Goal: Task Accomplishment & Management: Manage account settings

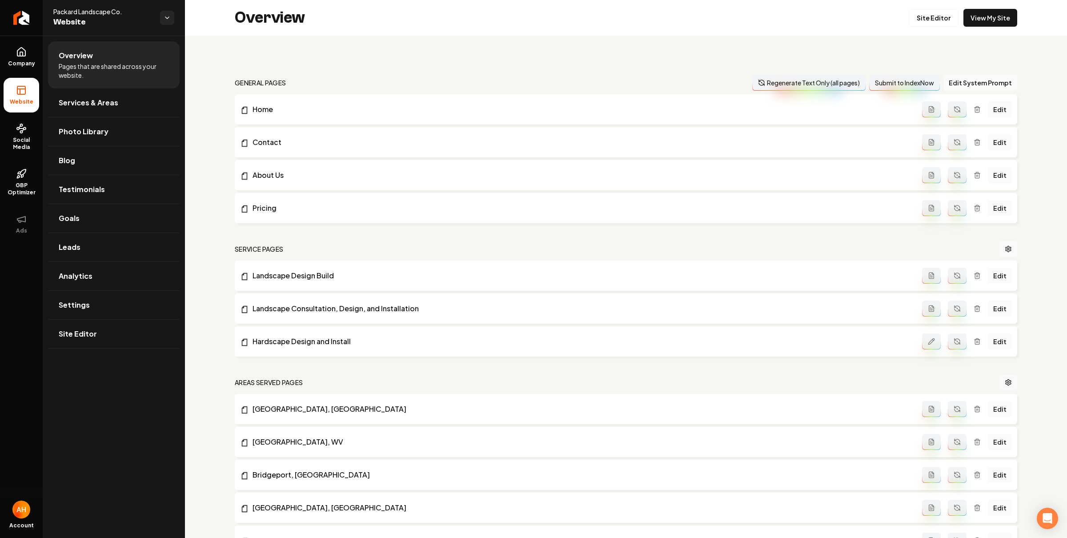
click at [384, 43] on div "general pages Regenerate Text Only (all pages) Submit to IndexNow Edit System P…" at bounding box center [626, 420] width 882 height 769
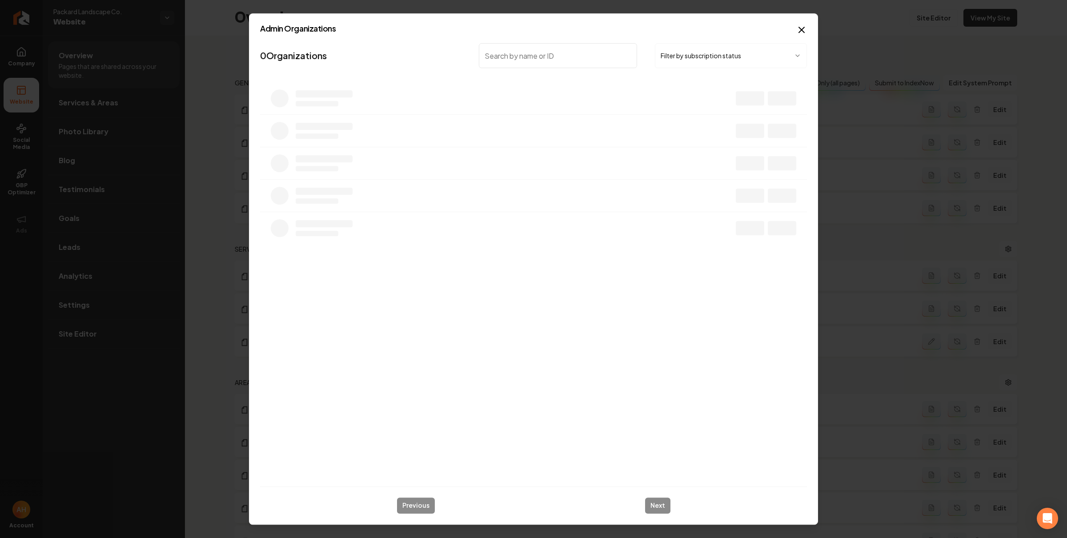
type input "s"
click at [734, 103] on link "View website" at bounding box center [755, 101] width 61 height 15
click at [304, 98] on p "Ocean State Cleaning" at bounding box center [299, 96] width 69 height 11
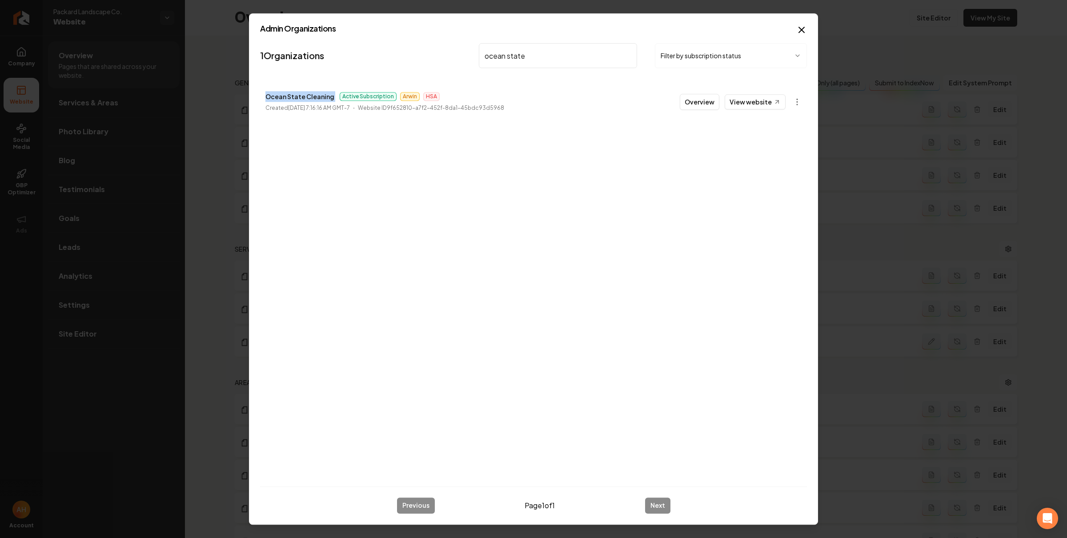
copy p "Ocean State Cleaning"
click at [510, 62] on input "ocean state" at bounding box center [558, 55] width 158 height 25
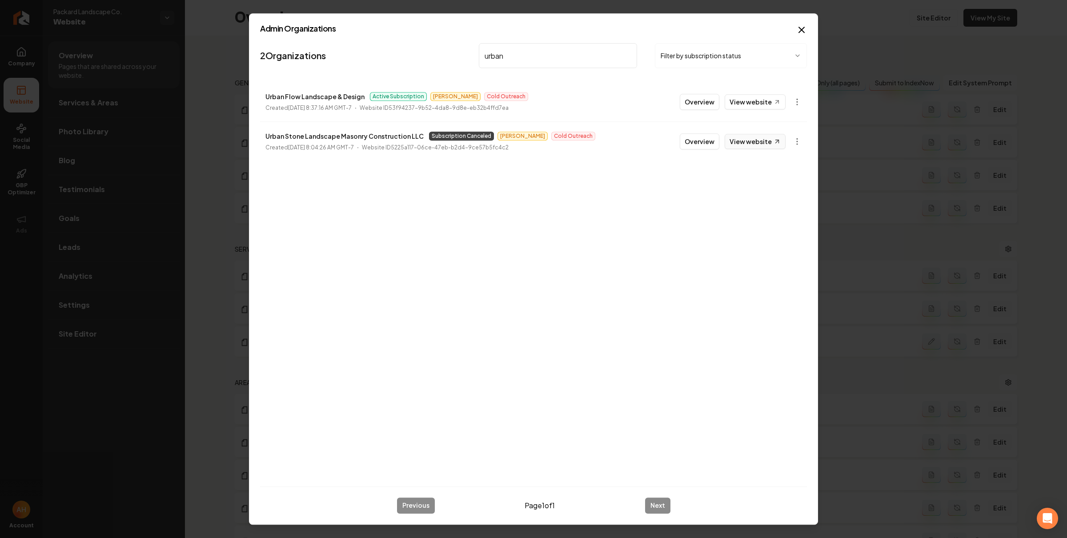
click at [783, 145] on link "View website" at bounding box center [755, 141] width 61 height 15
click at [502, 58] on input "urban" at bounding box center [558, 55] width 158 height 25
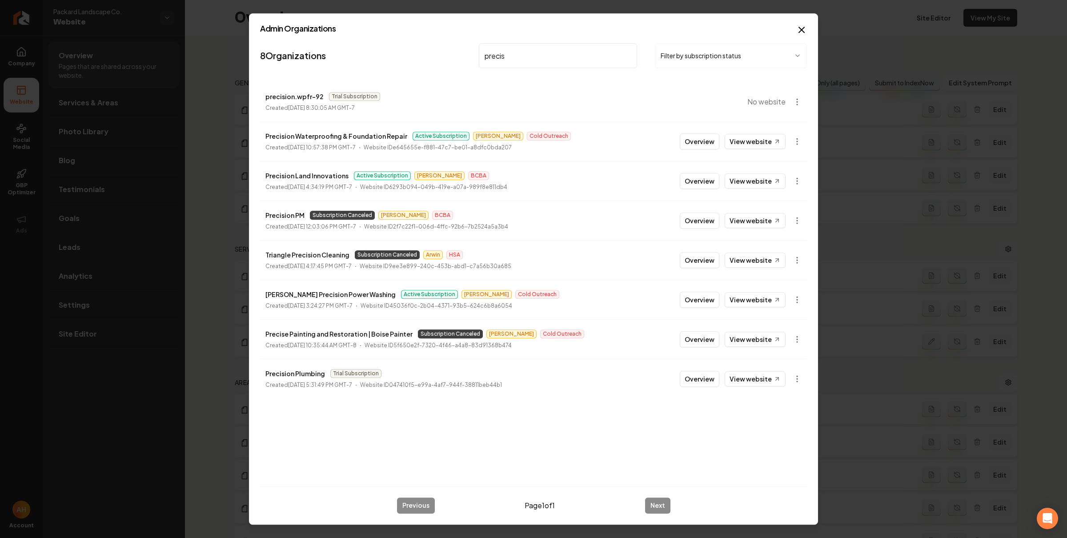
type input "precis"
click at [722, 140] on div "Overview View website" at bounding box center [733, 141] width 106 height 16
click at [711, 140] on button "Overview" at bounding box center [700, 141] width 40 height 16
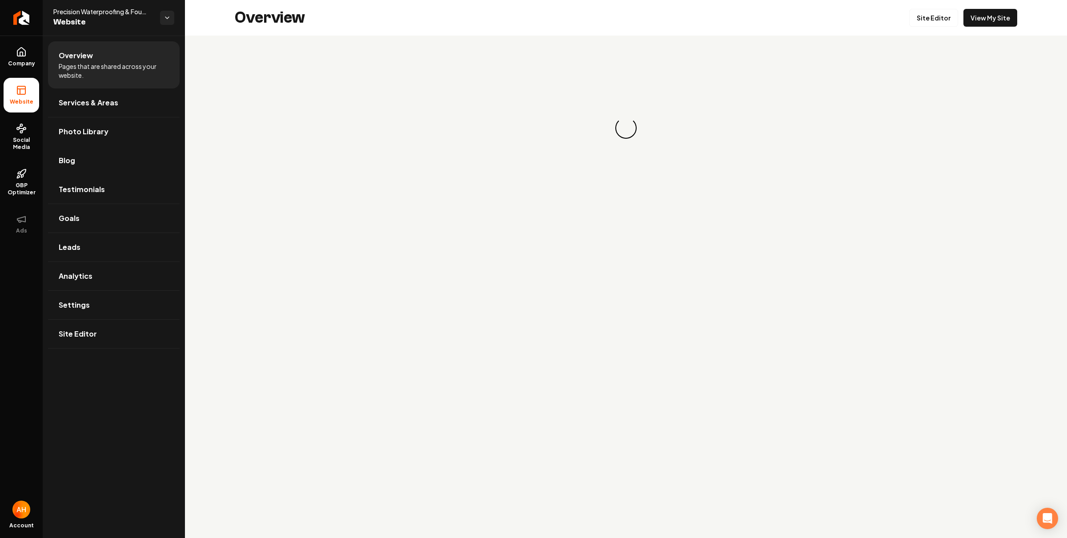
drag, startPoint x: 81, startPoint y: 153, endPoint x: 153, endPoint y: 132, distance: 75.1
click at [81, 154] on link "Blog" at bounding box center [114, 160] width 132 height 28
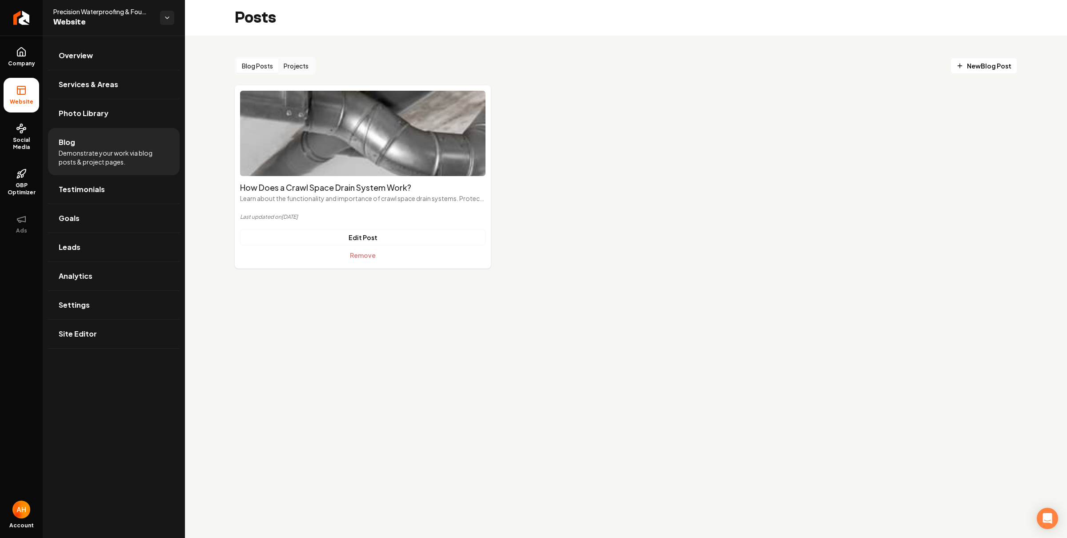
click at [299, 62] on button "Projects" at bounding box center [296, 66] width 36 height 14
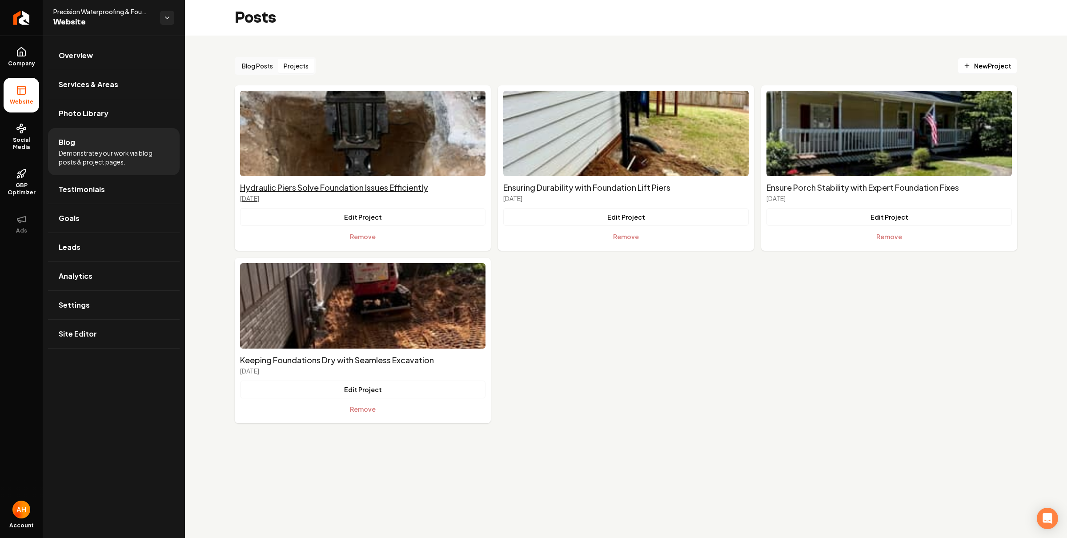
click at [354, 192] on h2 "Hydraulic Piers Solve Foundation Issues Efficiently" at bounding box center [362, 187] width 245 height 12
click at [538, 191] on h2 "Ensuring Durability with Foundation Lift Piers" at bounding box center [625, 187] width 245 height 12
click at [370, 356] on h2 "Keeping Foundations Dry with Seamless Excavation" at bounding box center [362, 360] width 245 height 12
click at [876, 193] on h2 "Ensure Porch Stability with Expert Foundation Fixes" at bounding box center [888, 187] width 245 height 12
click at [104, 55] on link "Overview" at bounding box center [114, 55] width 132 height 28
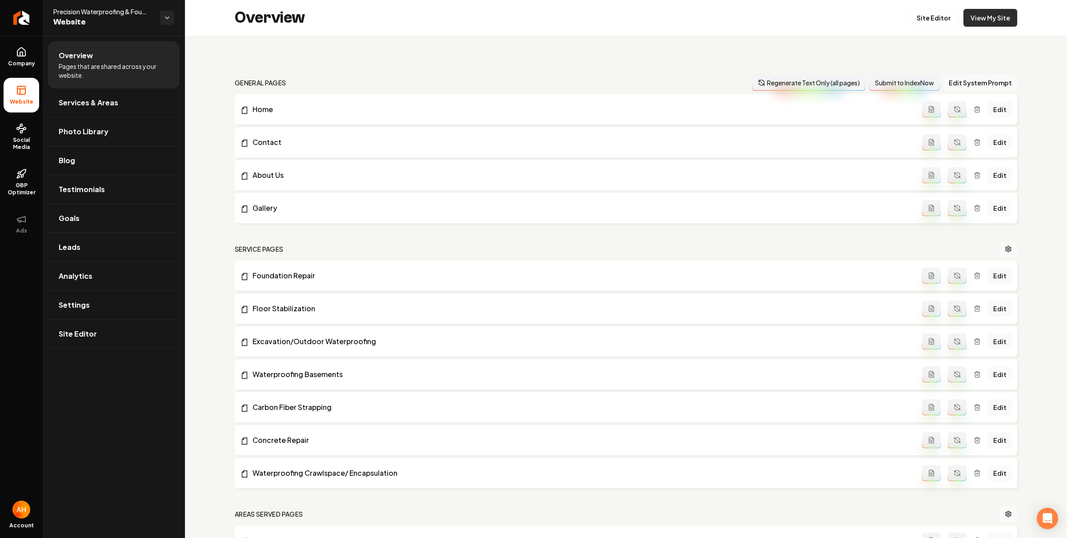
click at [975, 15] on link "View My Site" at bounding box center [990, 18] width 54 height 18
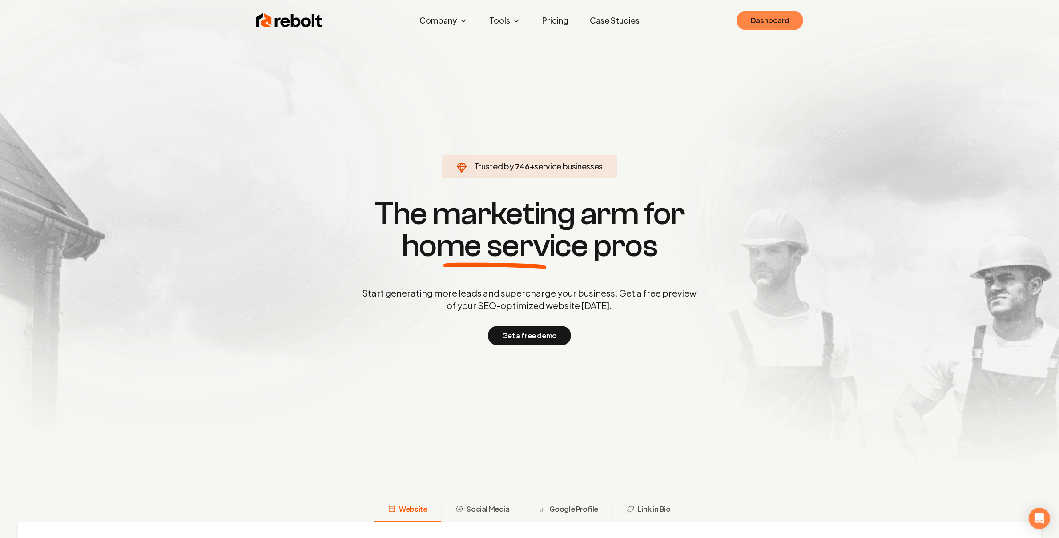
click at [759, 20] on link "Dashboard" at bounding box center [769, 21] width 67 height 20
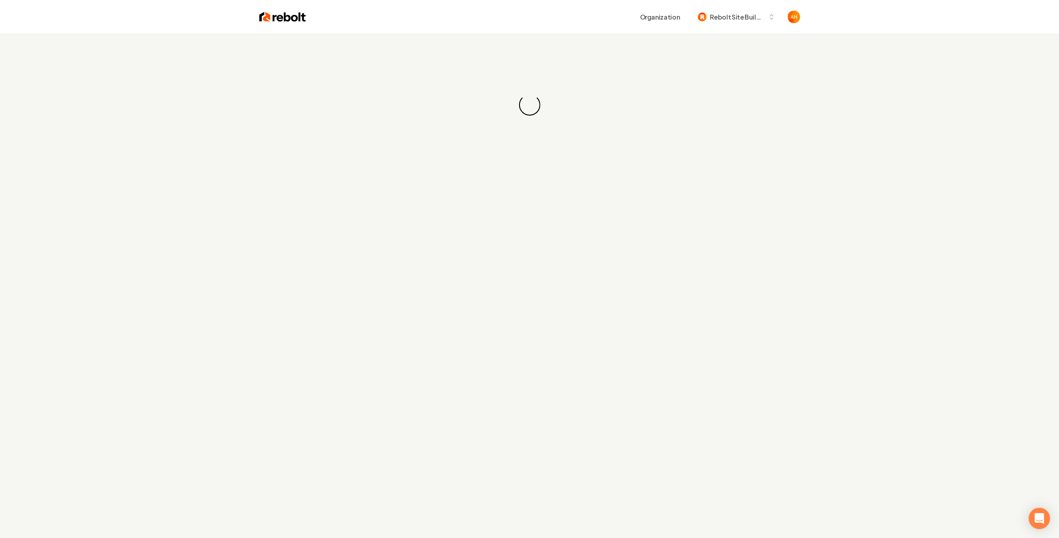
click at [460, 28] on div "Organization Rebolt Site Builder" at bounding box center [529, 17] width 569 height 34
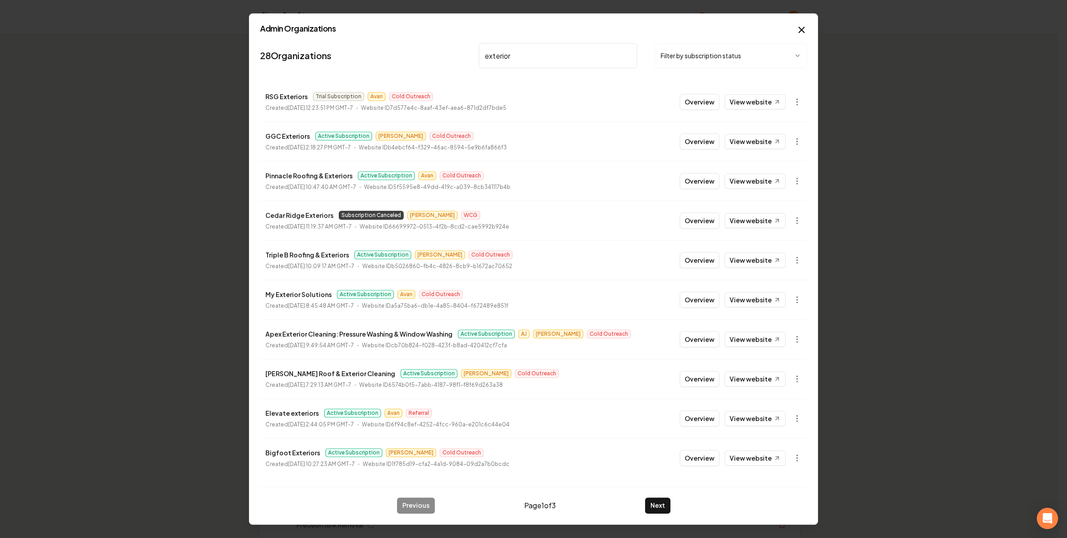
click at [534, 65] on input "exterior" at bounding box center [558, 55] width 158 height 25
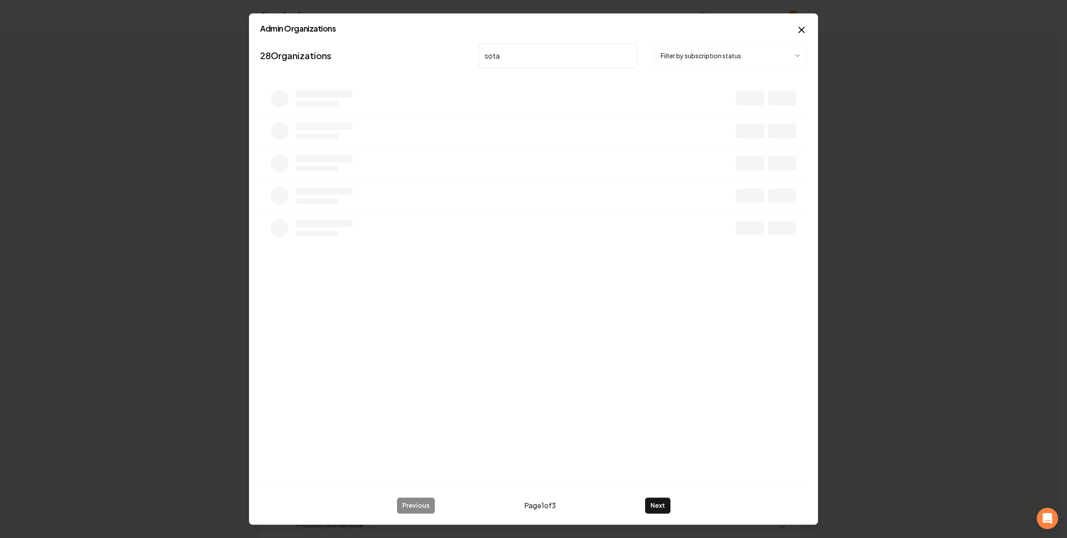
type input "sota"
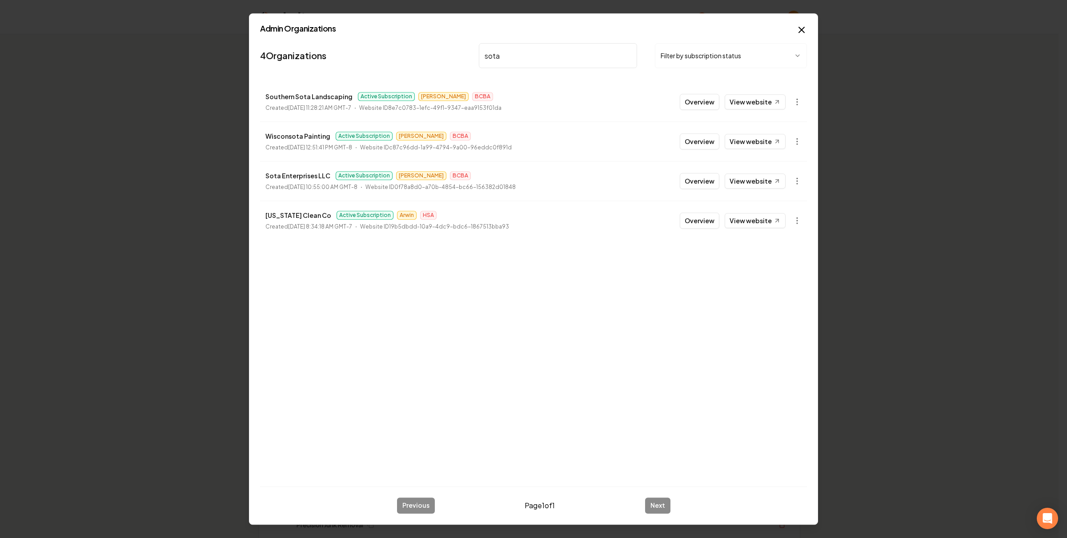
click at [698, 186] on button "Overview" at bounding box center [700, 181] width 40 height 16
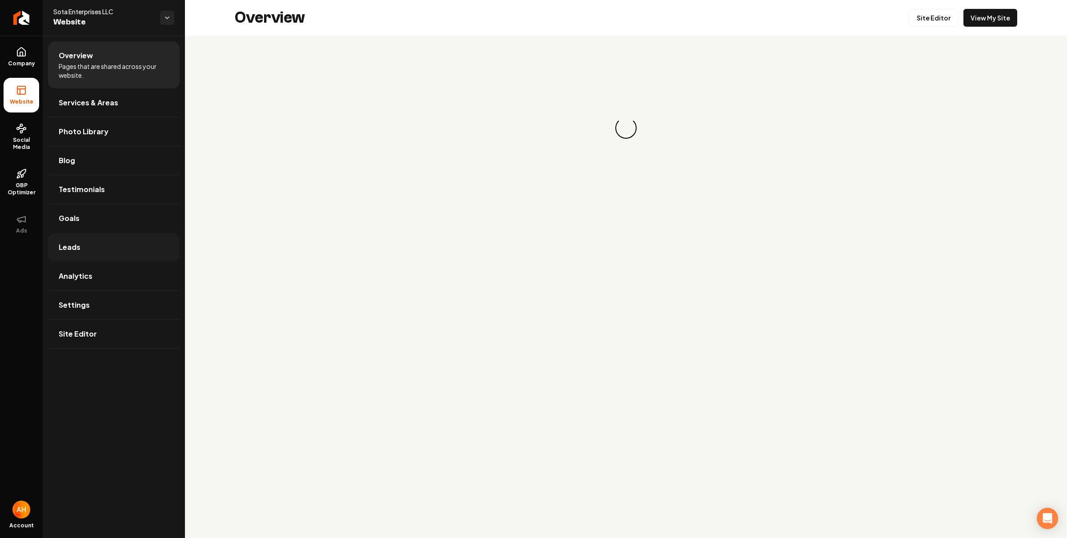
click at [92, 241] on link "Leads" at bounding box center [114, 247] width 132 height 28
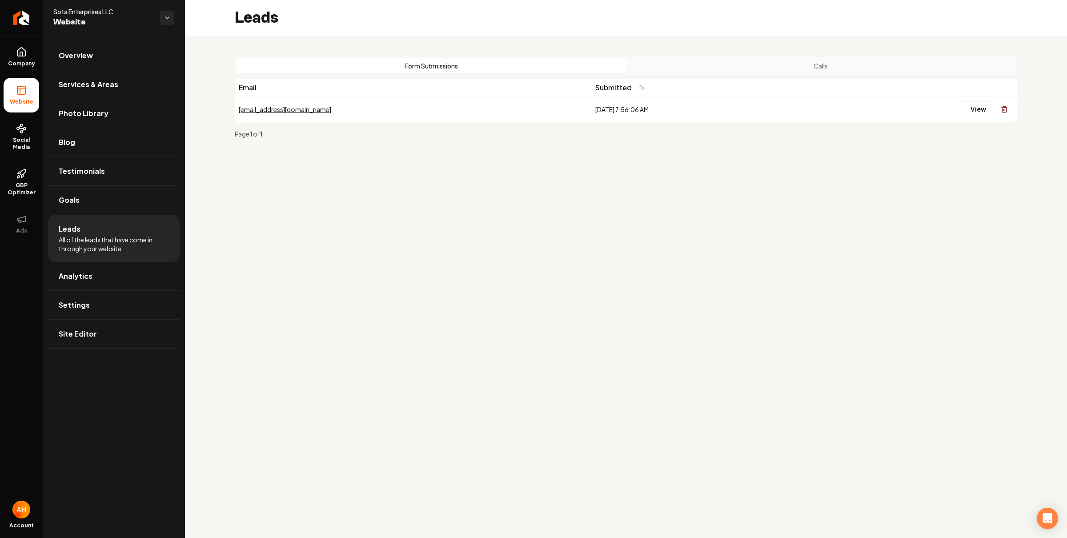
drag, startPoint x: 232, startPoint y: 63, endPoint x: 225, endPoint y: 56, distance: 9.4
click at [225, 56] on div "Form Submissions Calls Email Submitted [EMAIL_ADDRESS][DOMAIN_NAME] [DATE] 7:56…" at bounding box center [626, 101] width 882 height 131
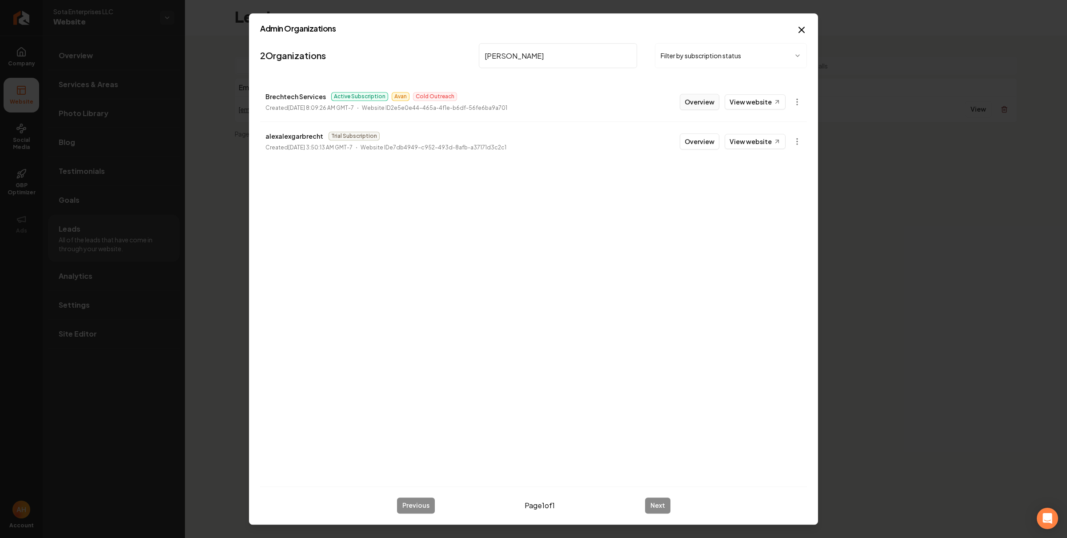
type input "[PERSON_NAME]"
click at [705, 105] on button "Overview" at bounding box center [700, 102] width 40 height 16
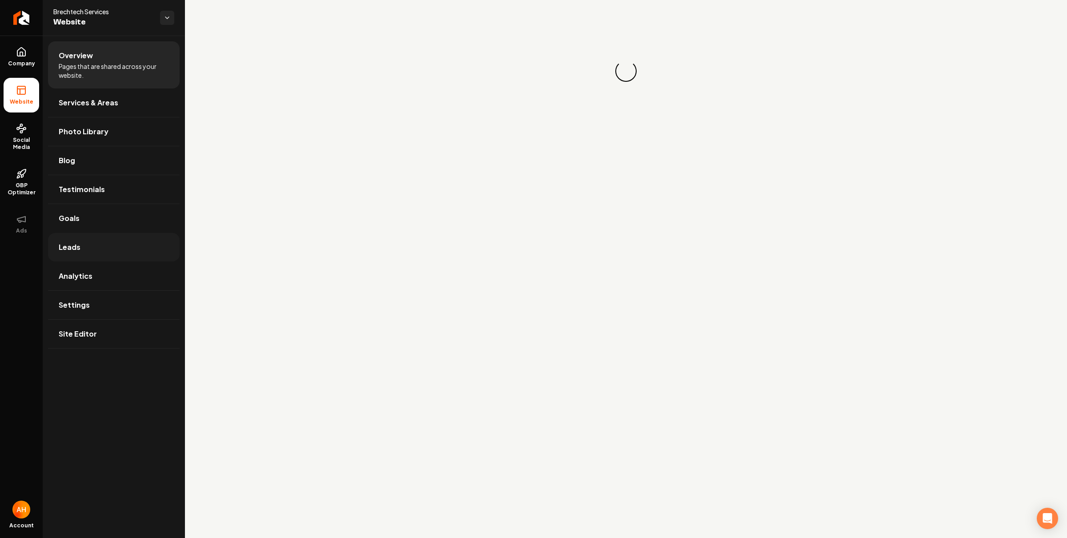
click at [99, 243] on link "Leads" at bounding box center [114, 247] width 132 height 28
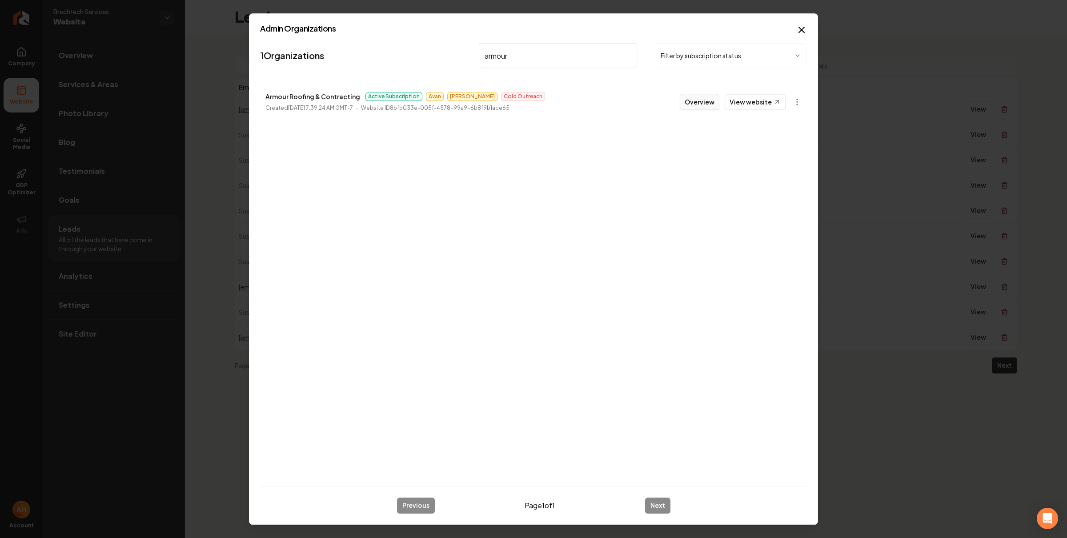
type input "armour"
click at [707, 105] on button "Overview" at bounding box center [700, 102] width 40 height 16
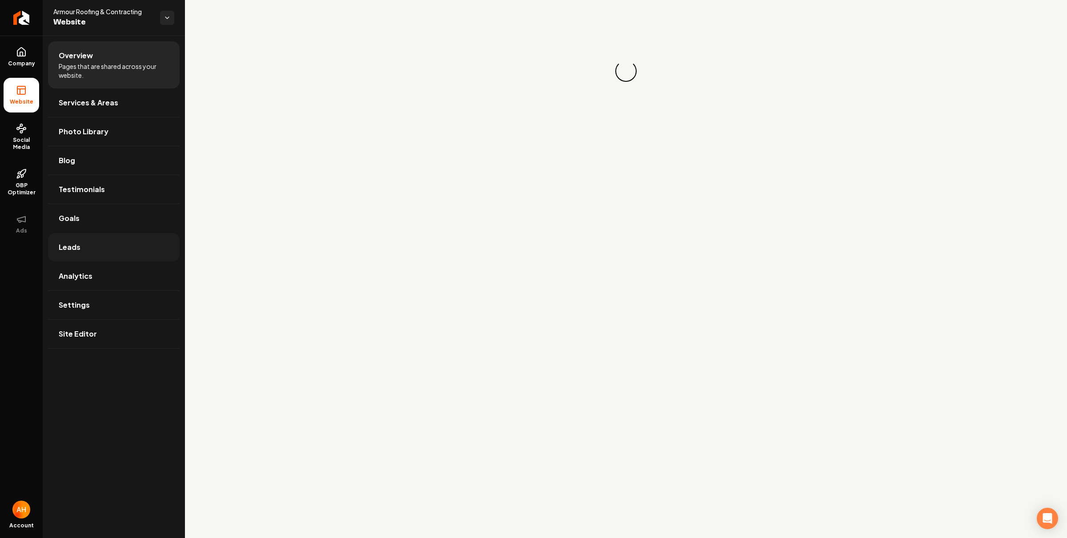
click at [89, 239] on link "Leads" at bounding box center [114, 247] width 132 height 28
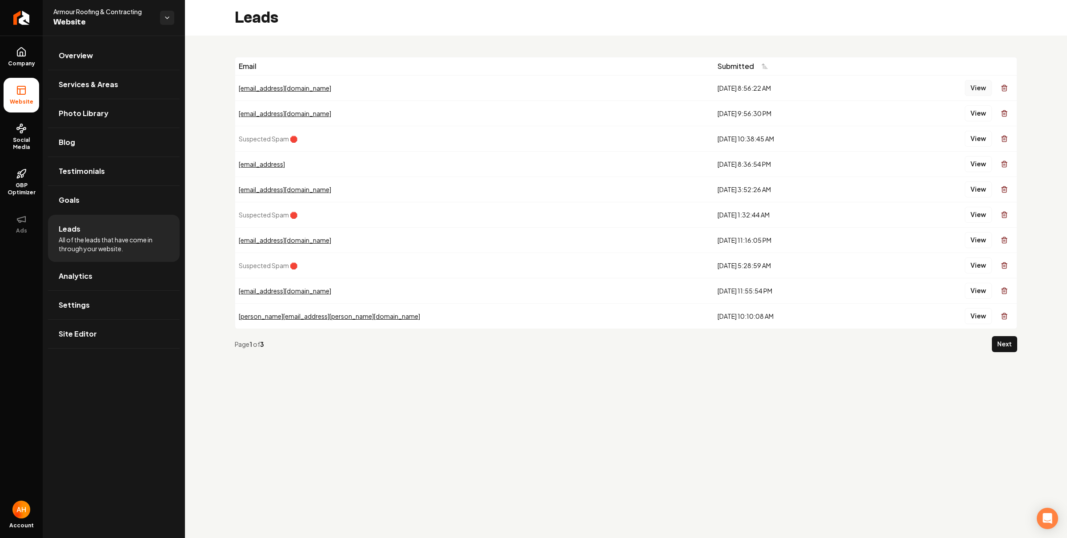
click at [982, 89] on button "View" at bounding box center [978, 88] width 27 height 16
click at [971, 118] on button "View" at bounding box center [978, 113] width 27 height 16
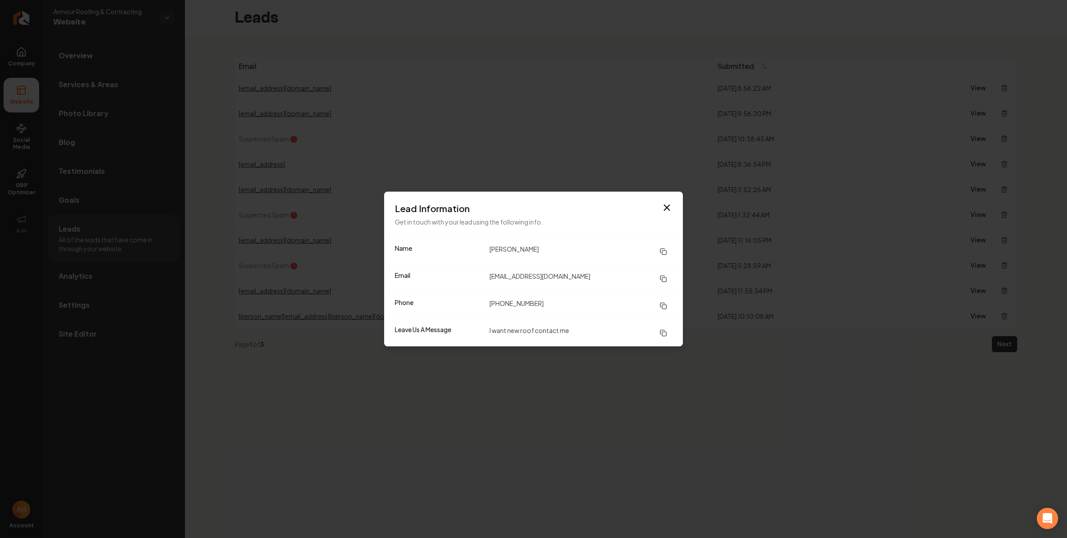
drag, startPoint x: 842, startPoint y: 445, endPoint x: 840, endPoint y: 399, distance: 46.3
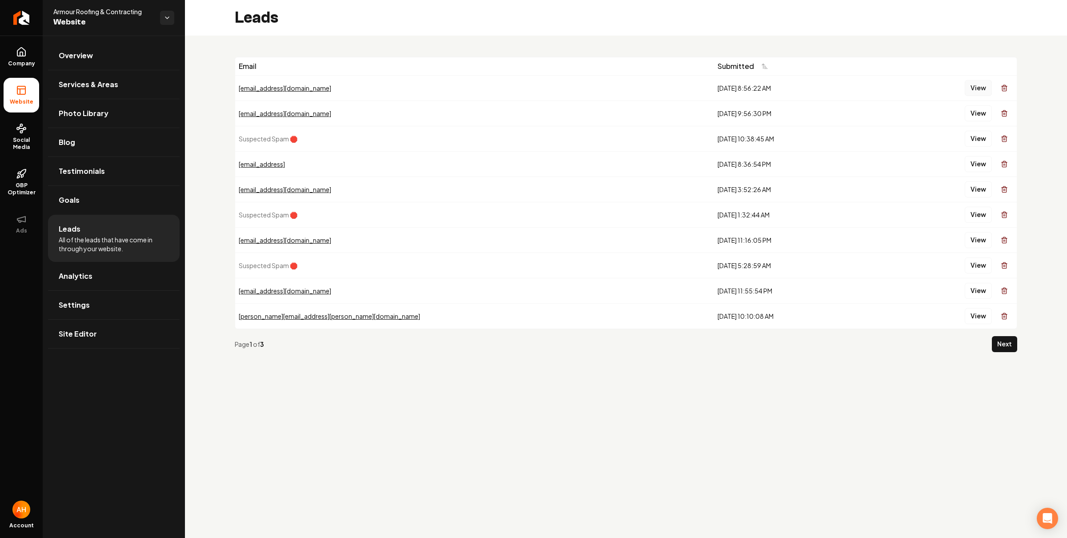
click at [974, 88] on button "View" at bounding box center [978, 88] width 27 height 16
drag, startPoint x: 665, startPoint y: 56, endPoint x: 600, endPoint y: 92, distance: 73.6
click at [483, 372] on div "Email Submitted [EMAIL_ADDRESS][DOMAIN_NAME] [DATE] 8:56:22 AM View [EMAIL_ADDR…" at bounding box center [626, 208] width 882 height 345
click at [80, 64] on link "Overview" at bounding box center [114, 55] width 132 height 28
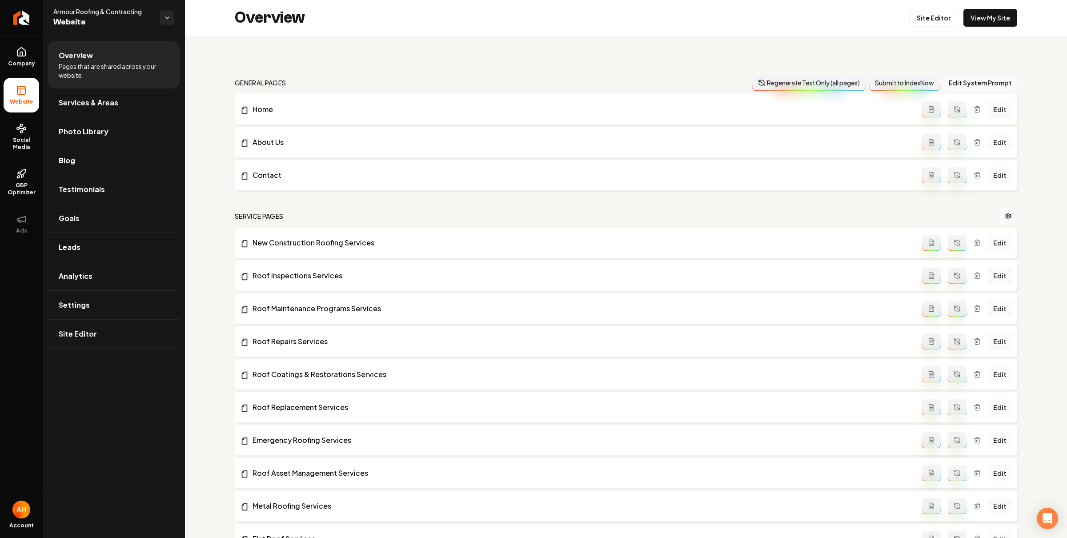
scroll to position [991, 0]
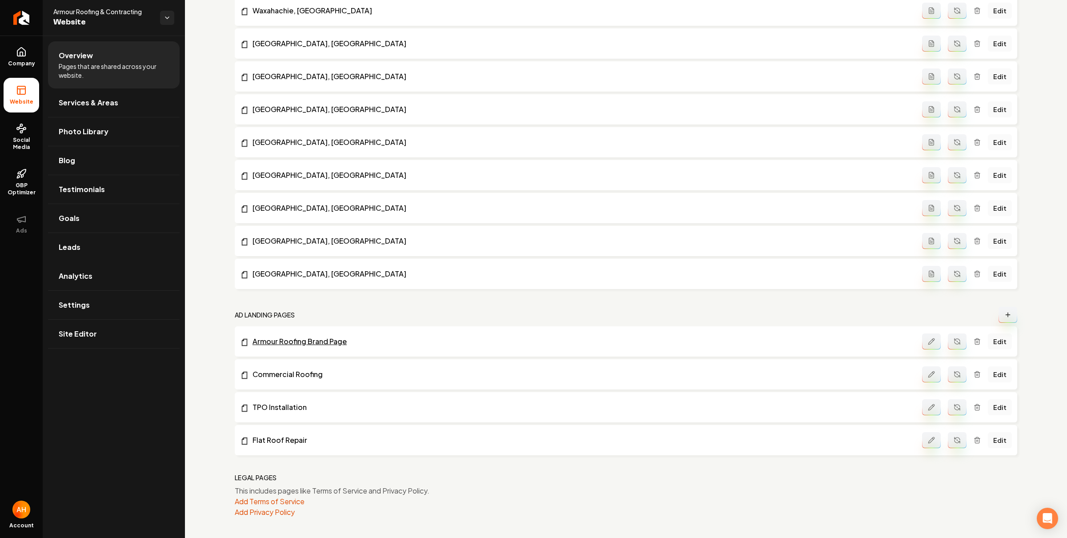
drag, startPoint x: 285, startPoint y: 347, endPoint x: 286, endPoint y: 340, distance: 6.9
drag, startPoint x: 100, startPoint y: 219, endPoint x: 174, endPoint y: 173, distance: 87.4
click at [99, 219] on link "Goals" at bounding box center [114, 218] width 132 height 28
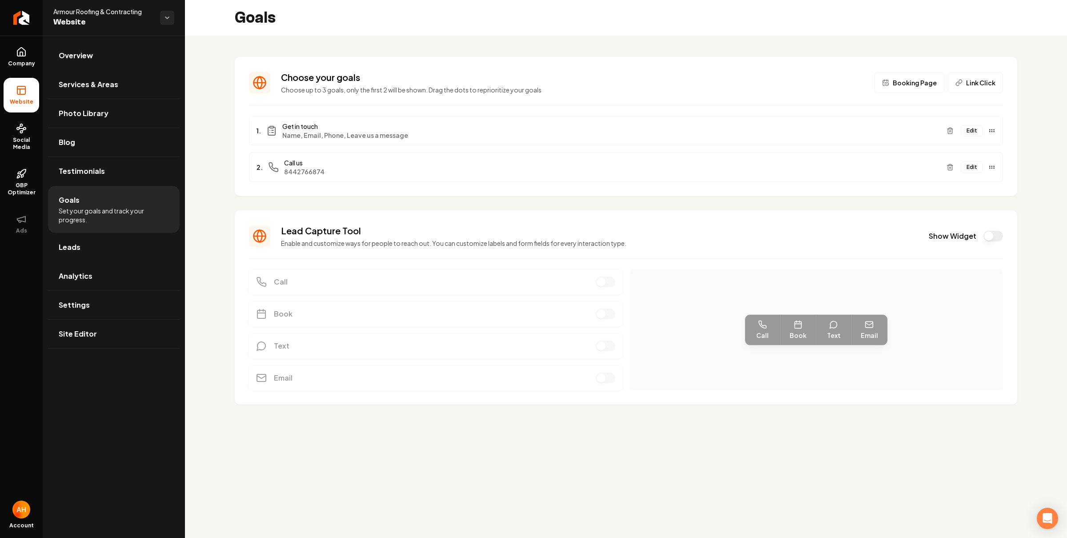
click at [971, 132] on button "Edit" at bounding box center [972, 131] width 22 height 12
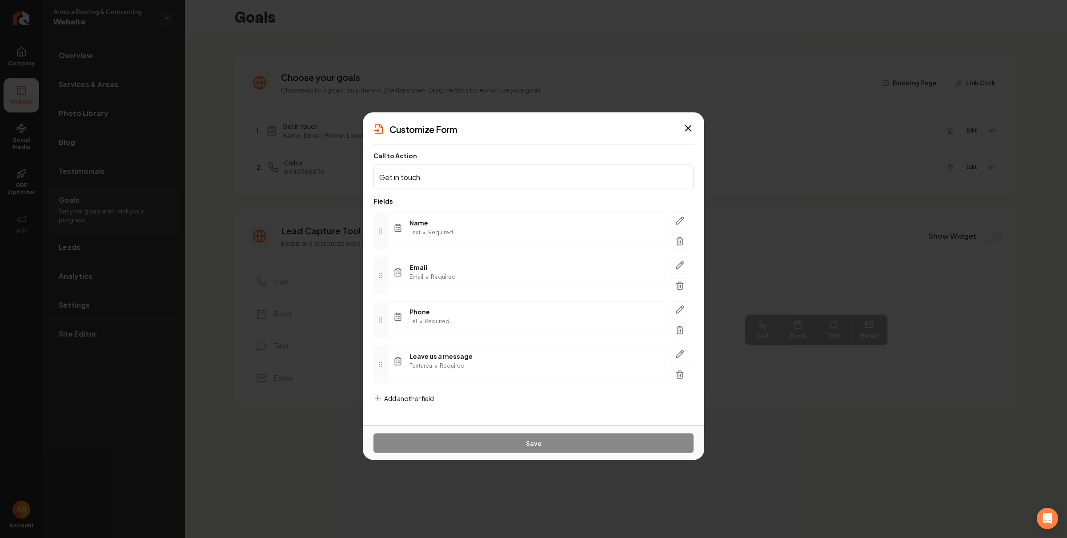
click at [403, 405] on div "Add another field" at bounding box center [403, 405] width 60 height 23
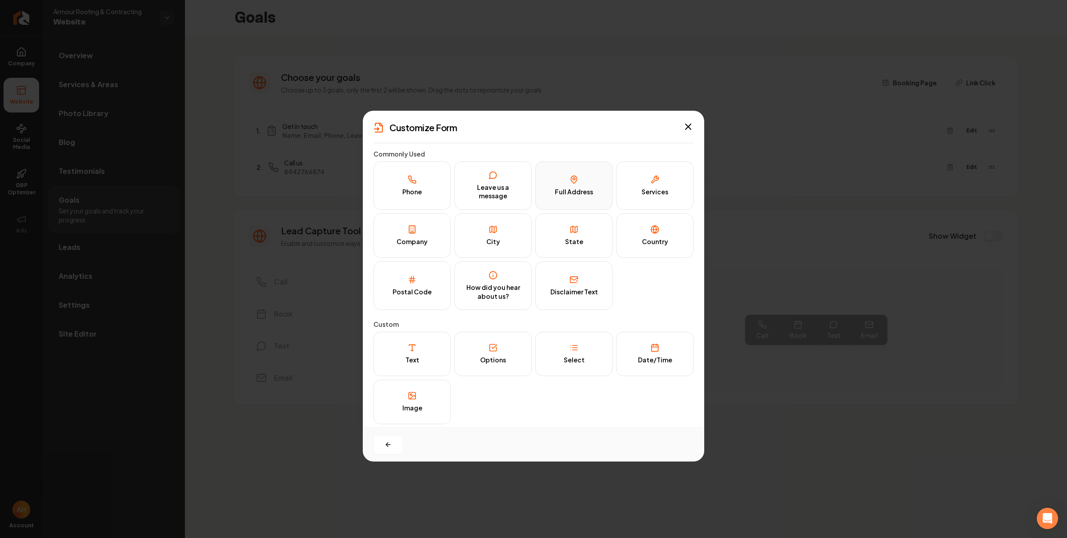
click at [557, 195] on div "Full Address" at bounding box center [574, 192] width 38 height 9
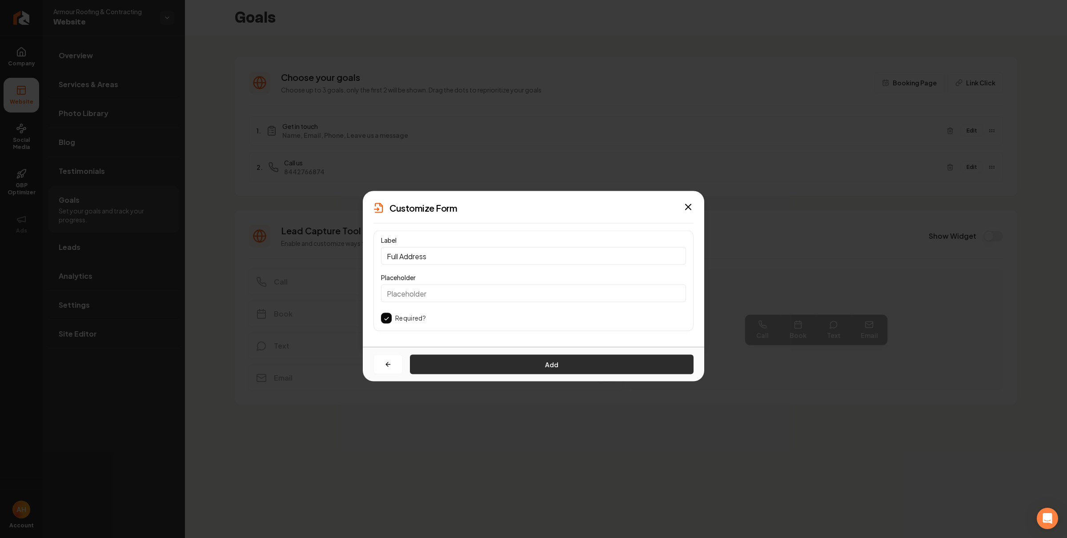
click at [492, 360] on button "Add" at bounding box center [552, 365] width 284 height 20
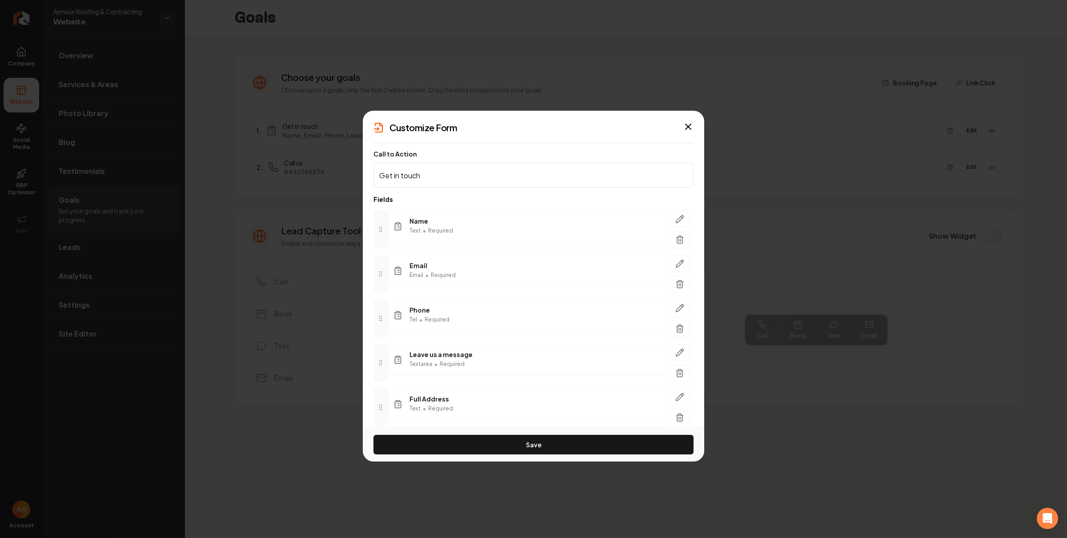
scroll to position [43, 0]
drag, startPoint x: 378, startPoint y: 365, endPoint x: 376, endPoint y: 336, distance: 29.8
click at [377, 336] on icon at bounding box center [380, 336] width 7 height 7
drag, startPoint x: 443, startPoint y: 440, endPoint x: 443, endPoint y: 425, distance: 15.1
click at [443, 440] on button "Save" at bounding box center [533, 445] width 320 height 20
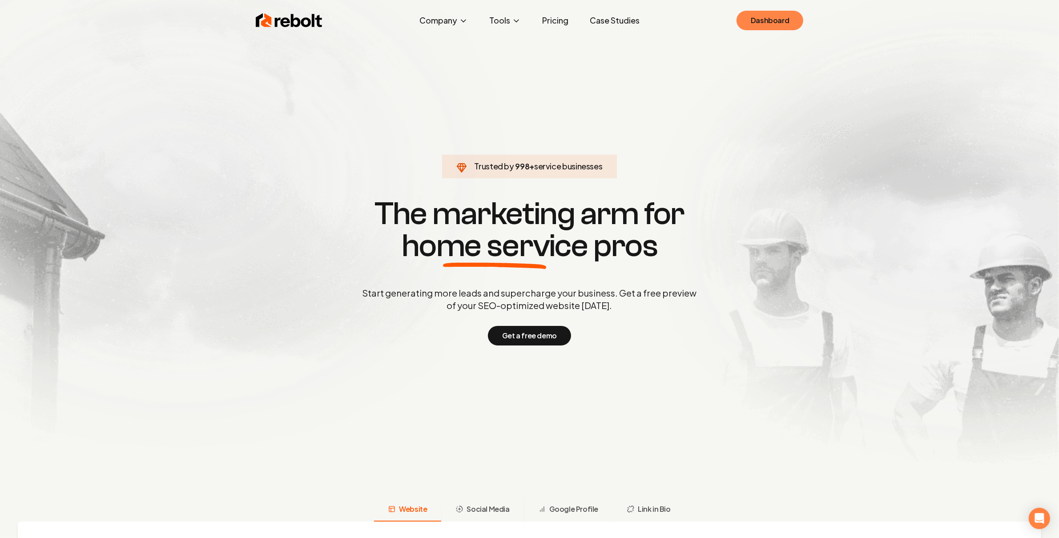
drag, startPoint x: 804, startPoint y: 40, endPoint x: 786, endPoint y: 29, distance: 20.9
click at [785, 29] on link "Dashboard" at bounding box center [769, 21] width 67 height 20
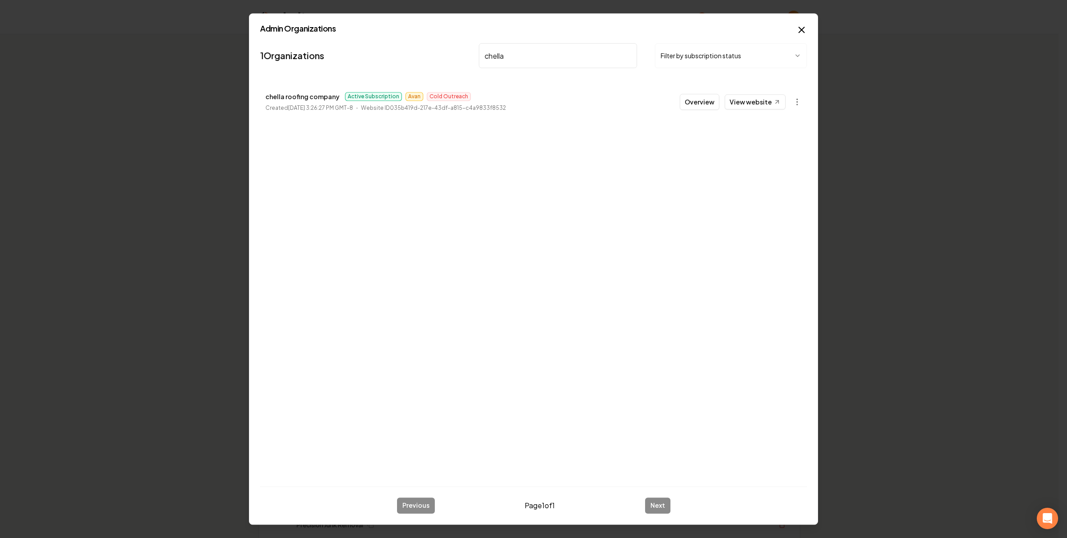
type input "chella"
click button "Overview" at bounding box center [700, 102] width 40 height 16
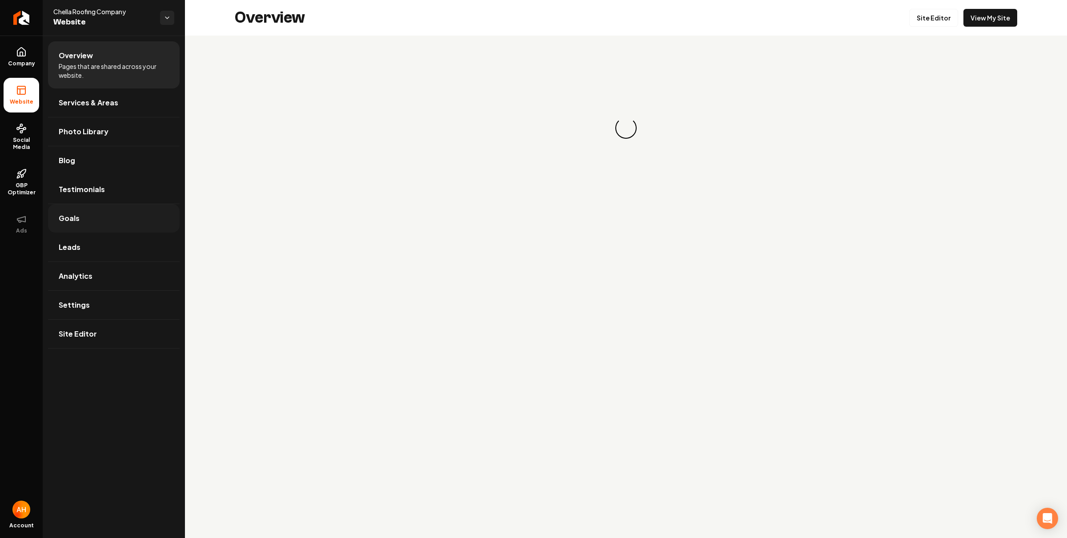
click at [96, 210] on link "Goals" at bounding box center [114, 218] width 132 height 28
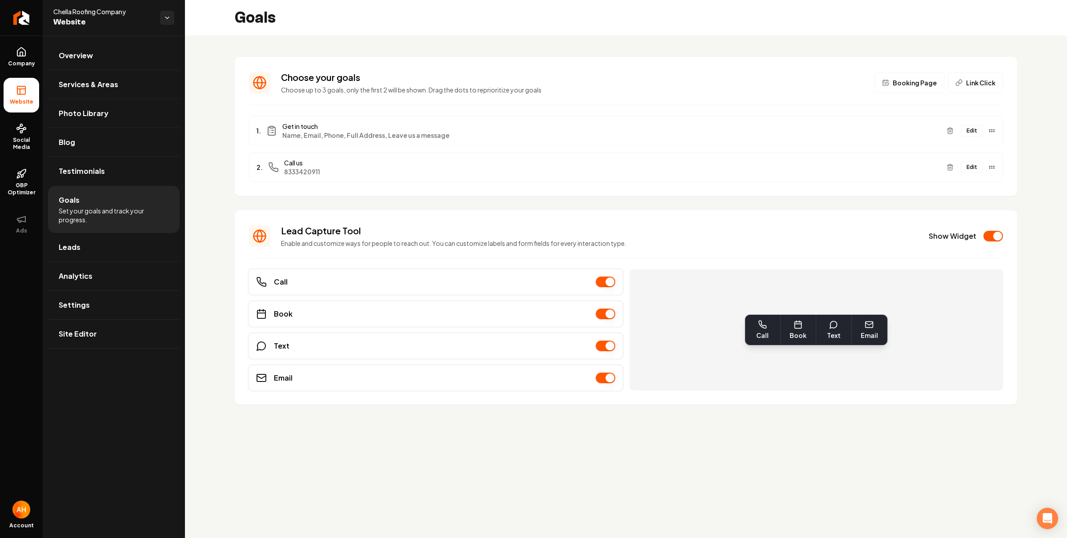
click at [391, 58] on section "Choose your goals Choose up to 3 goals, only the first 2 will be shown. Drag th…" at bounding box center [626, 126] width 783 height 139
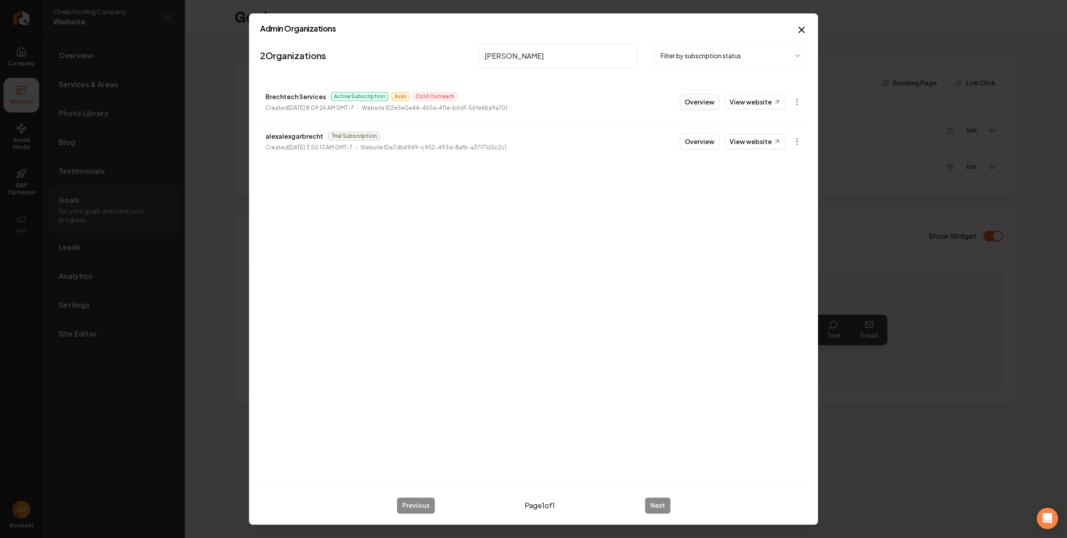
type input "[PERSON_NAME]"
click at [694, 99] on button "Overview" at bounding box center [700, 102] width 40 height 16
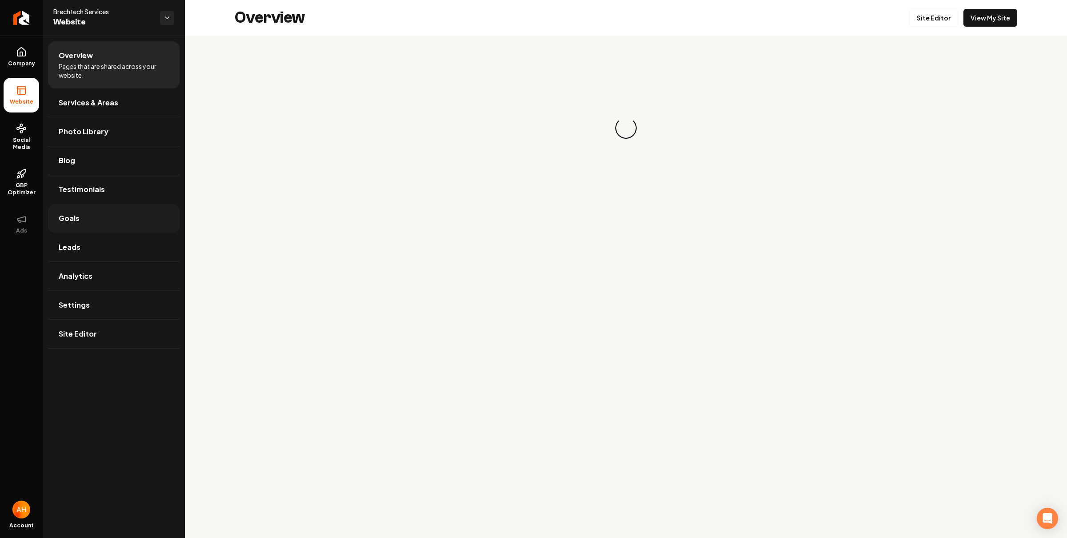
click at [76, 216] on span "Goals" at bounding box center [69, 218] width 21 height 11
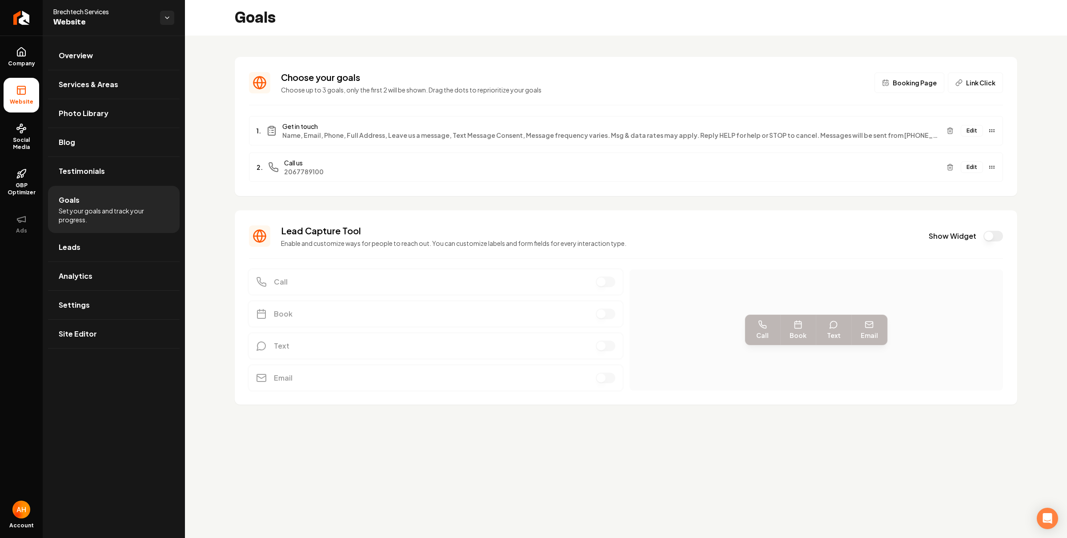
click at [975, 129] on button "Edit" at bounding box center [972, 131] width 22 height 12
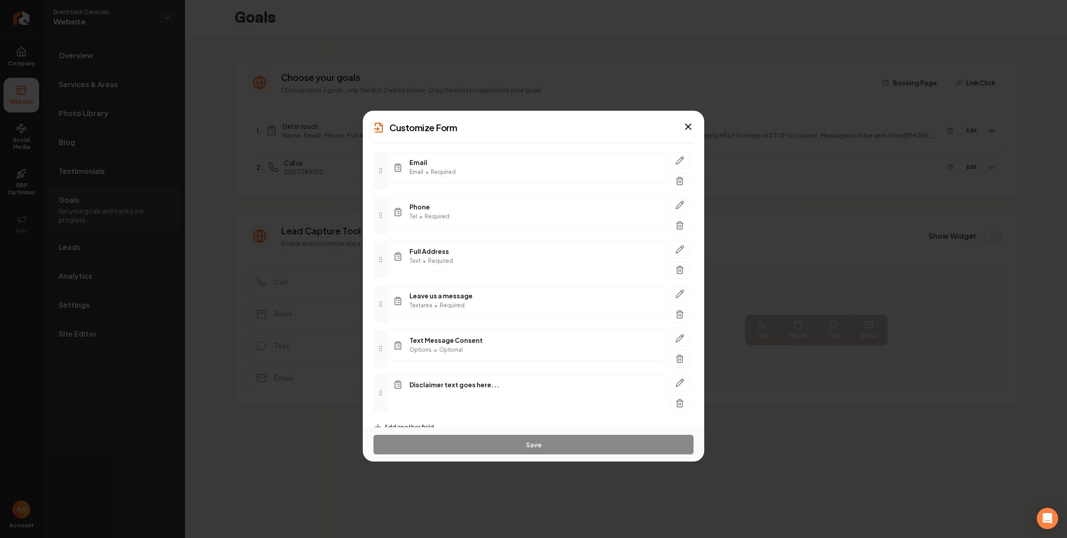
scroll to position [20, 0]
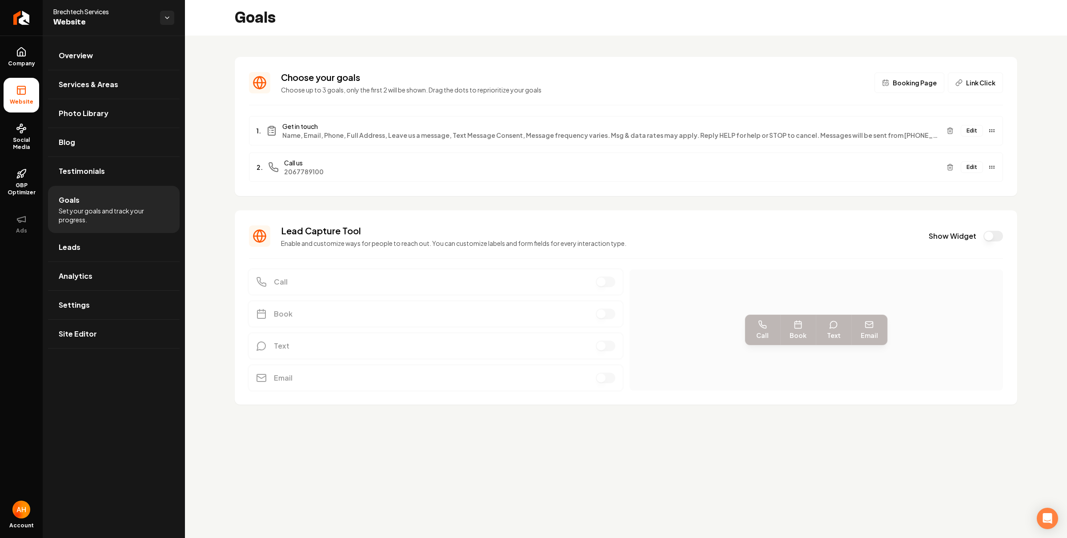
click at [198, 48] on div "Choose your goals Choose up to 3 goals, only the first 2 will be shown. Drag th…" at bounding box center [626, 238] width 882 height 405
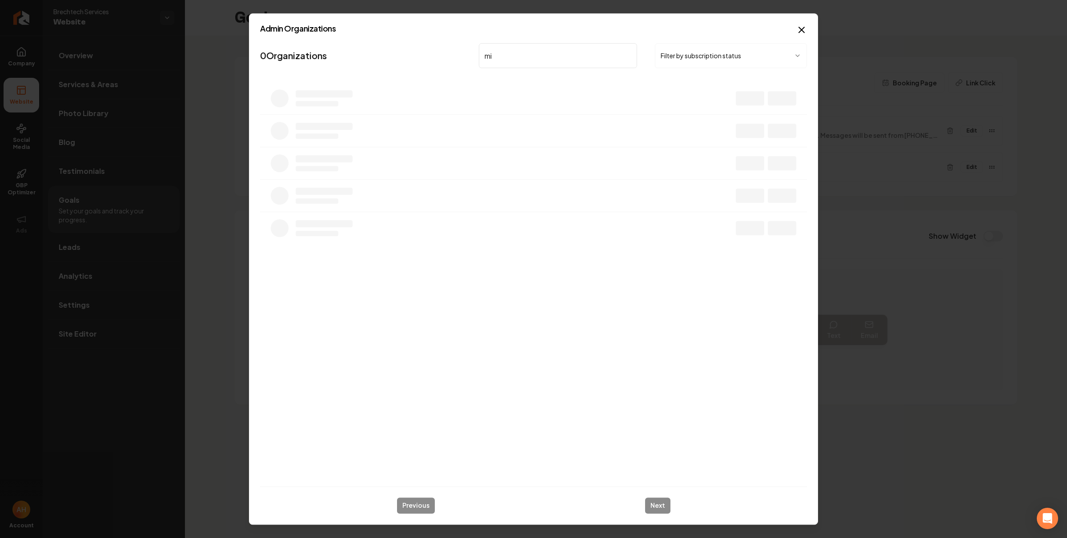
type input "min"
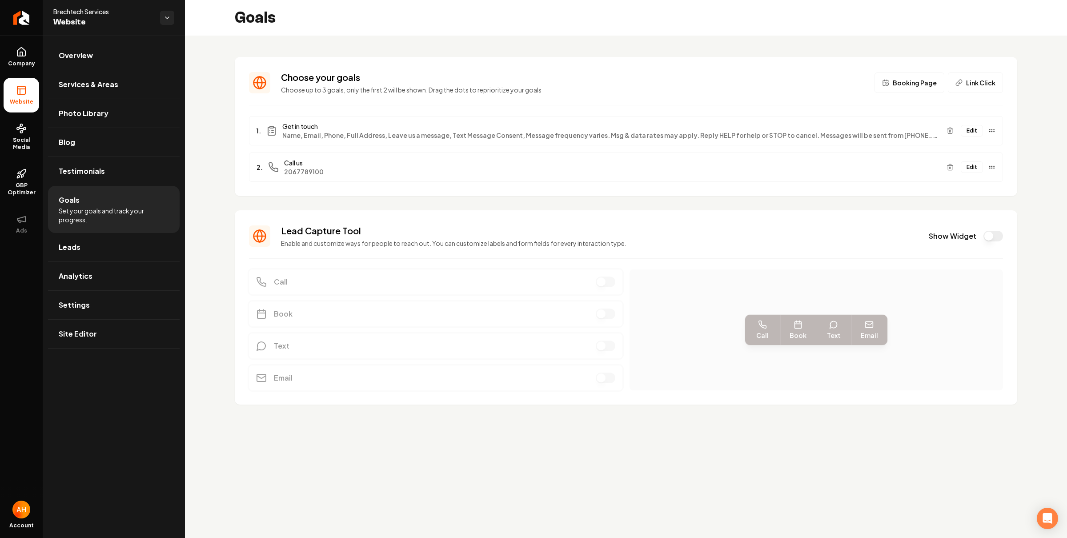
click at [408, 377] on section "Lead Capture Tool Enable and customize ways for people to reach out. You can cu…" at bounding box center [626, 307] width 783 height 194
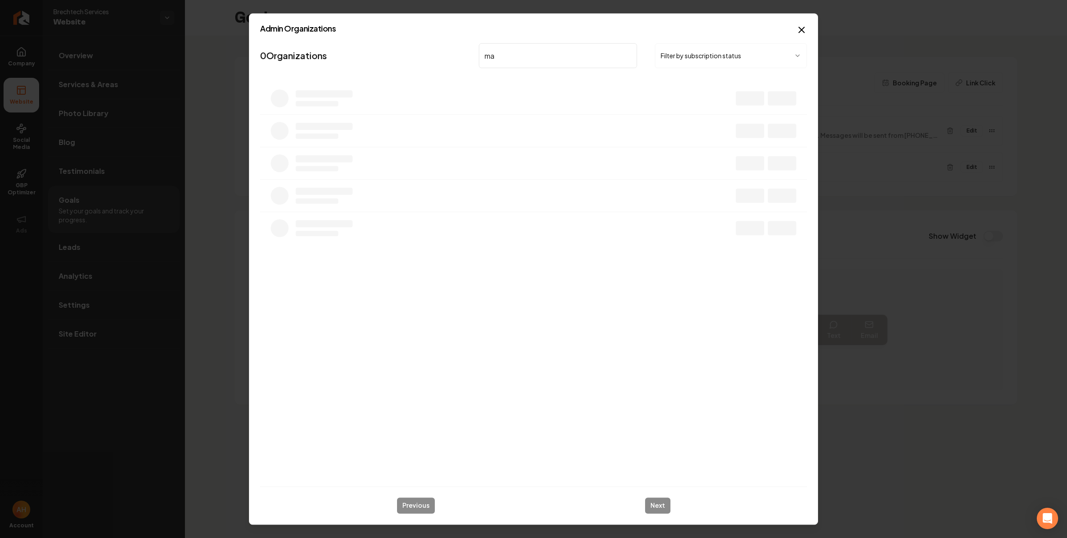
type input "m"
type input "pacifi"
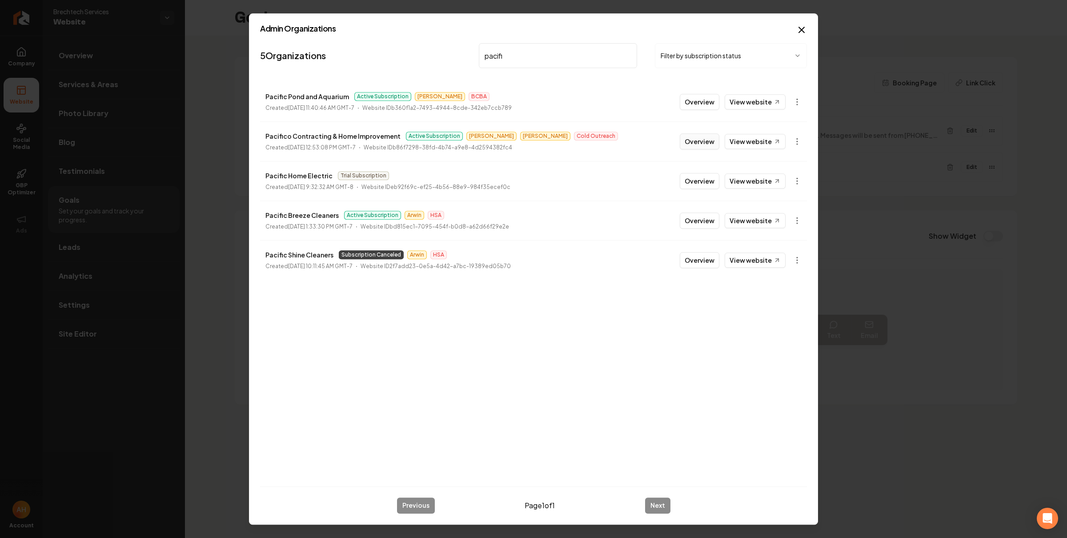
click at [698, 142] on button "Overview" at bounding box center [700, 141] width 40 height 16
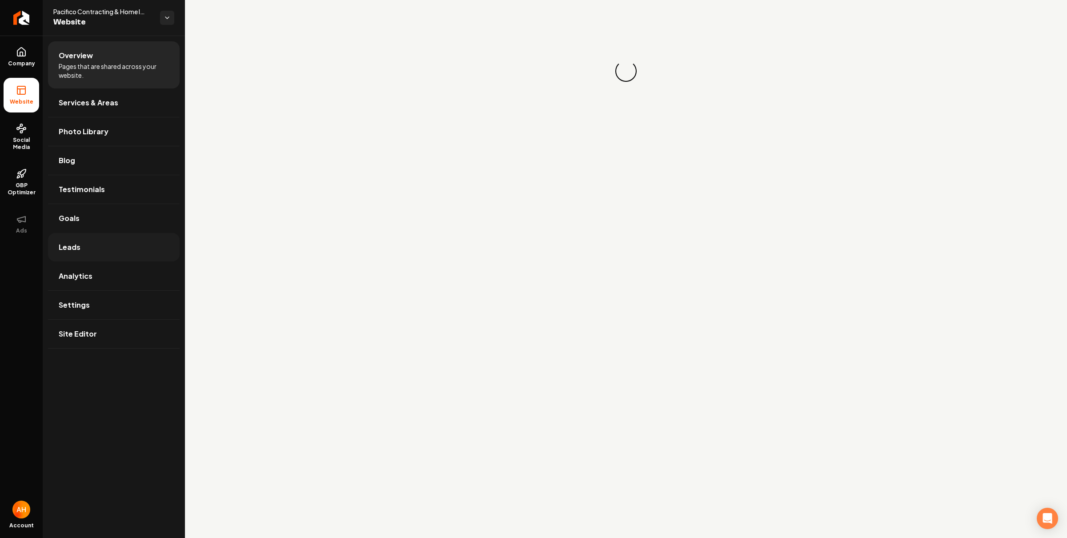
click at [101, 249] on link "Leads" at bounding box center [114, 247] width 132 height 28
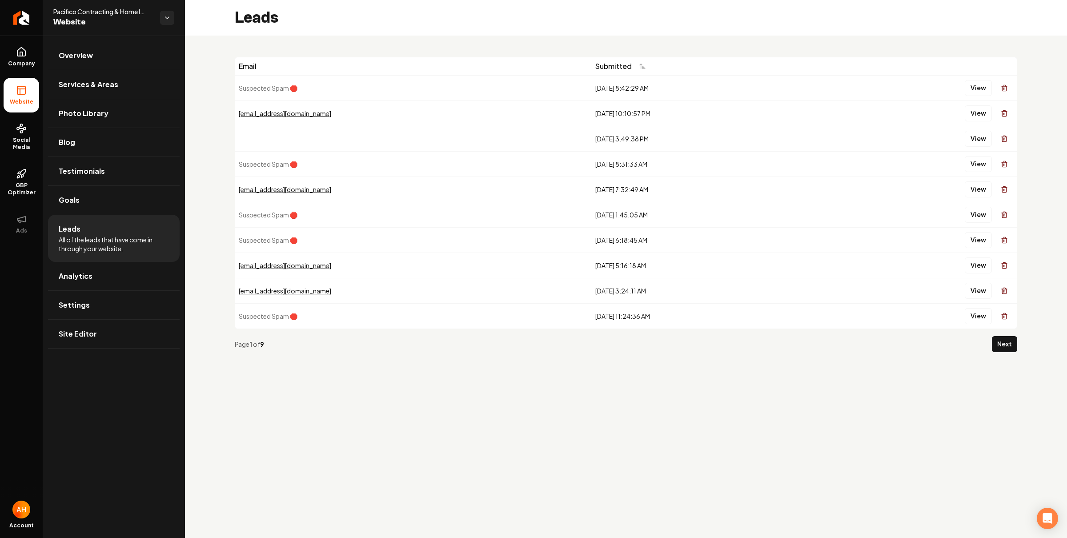
drag, startPoint x: 300, startPoint y: 141, endPoint x: 267, endPoint y: 136, distance: 32.9
click at [267, 136] on td "Main content area" at bounding box center [413, 138] width 357 height 25
click at [116, 200] on link "Goals" at bounding box center [114, 200] width 132 height 28
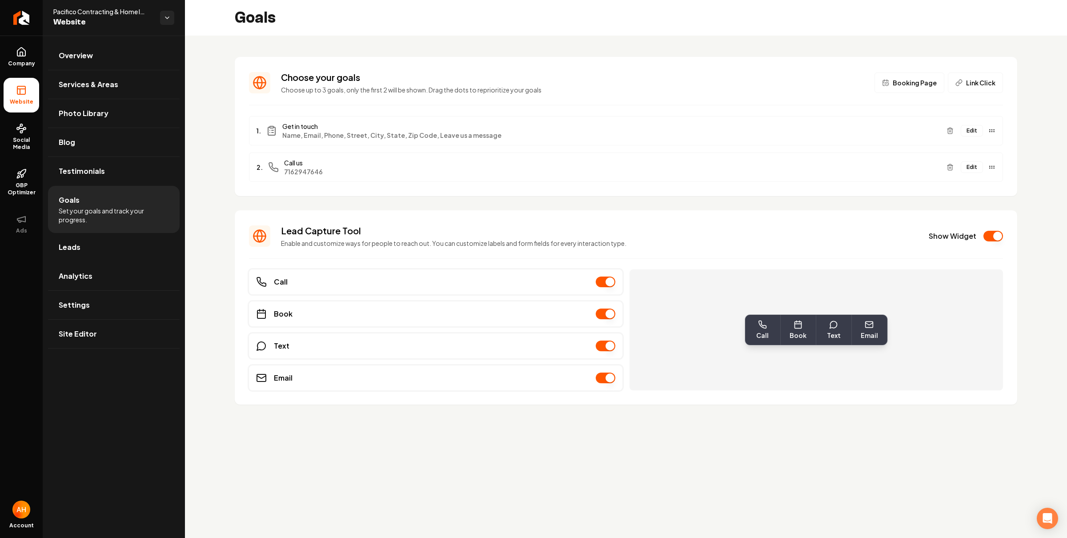
click at [222, 129] on div "Choose your goals Choose up to 3 goals, only the first 2 will be shown. Drag th…" at bounding box center [626, 238] width 882 height 405
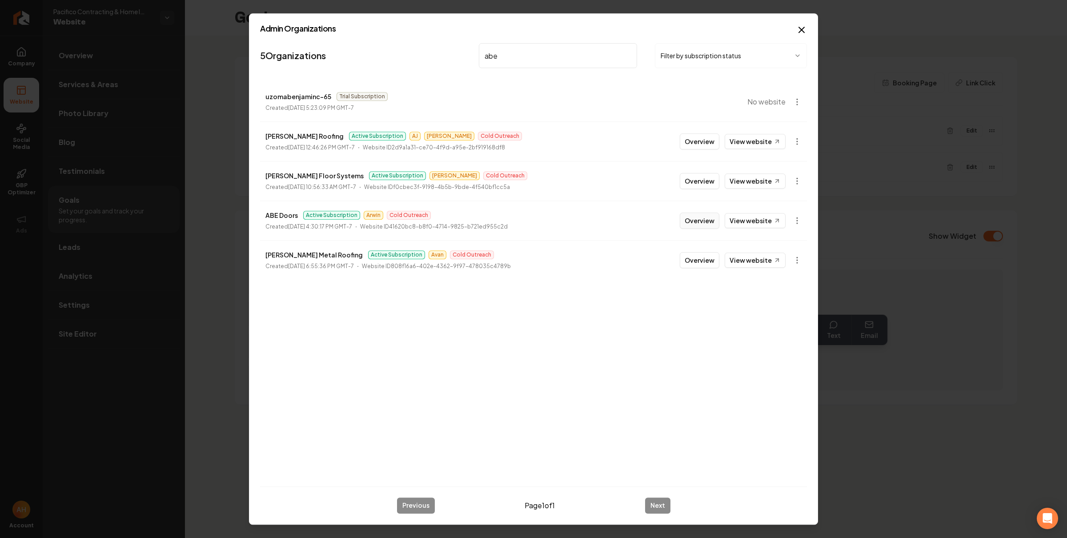
type input "abe"
click at [696, 221] on button "Overview" at bounding box center [700, 221] width 40 height 16
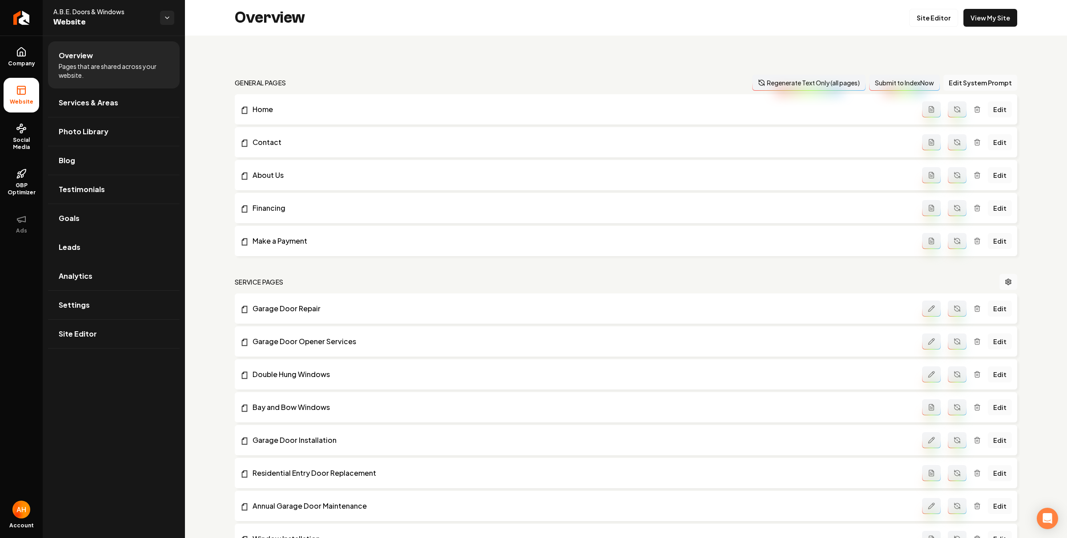
scroll to position [379, 0]
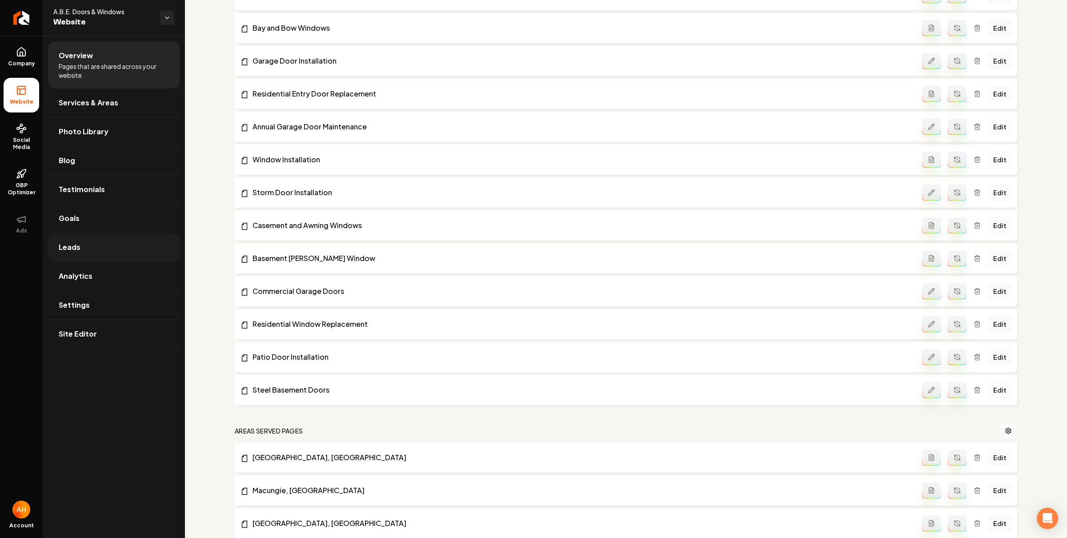
click at [116, 244] on link "Leads" at bounding box center [114, 247] width 132 height 28
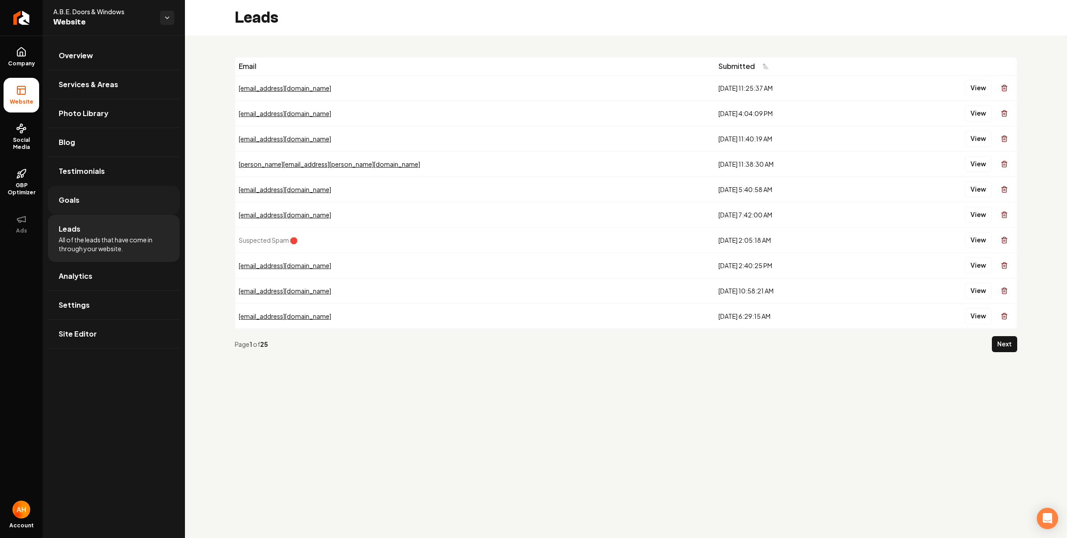
click at [154, 197] on link "Goals" at bounding box center [114, 200] width 132 height 28
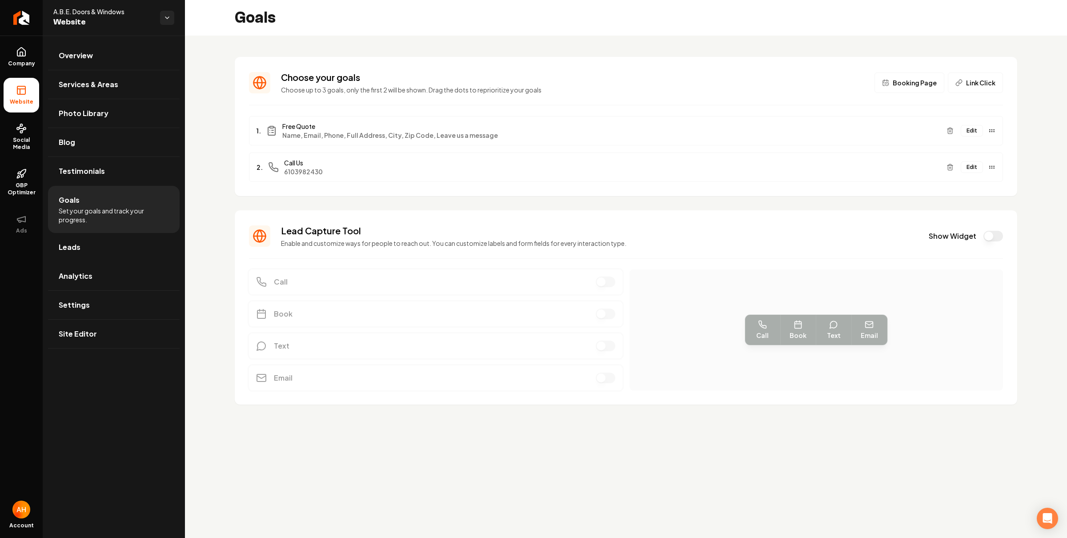
click at [198, 100] on div "Choose your goals Choose up to 3 goals, only the first 2 will be shown. Drag th…" at bounding box center [626, 238] width 882 height 405
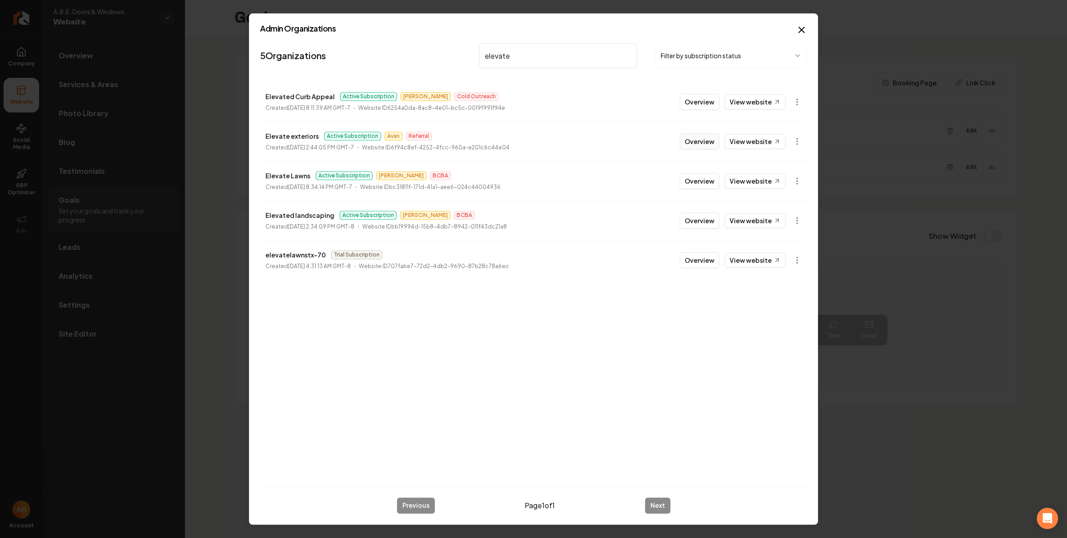
type input "elevate"
click at [688, 145] on button "Overview" at bounding box center [700, 141] width 40 height 16
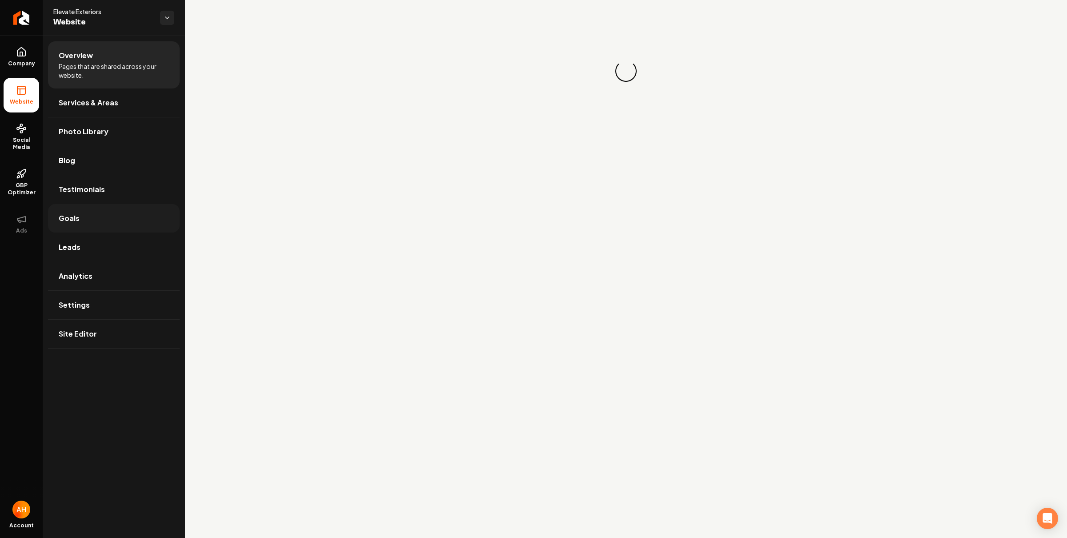
click at [84, 223] on link "Goals" at bounding box center [114, 218] width 132 height 28
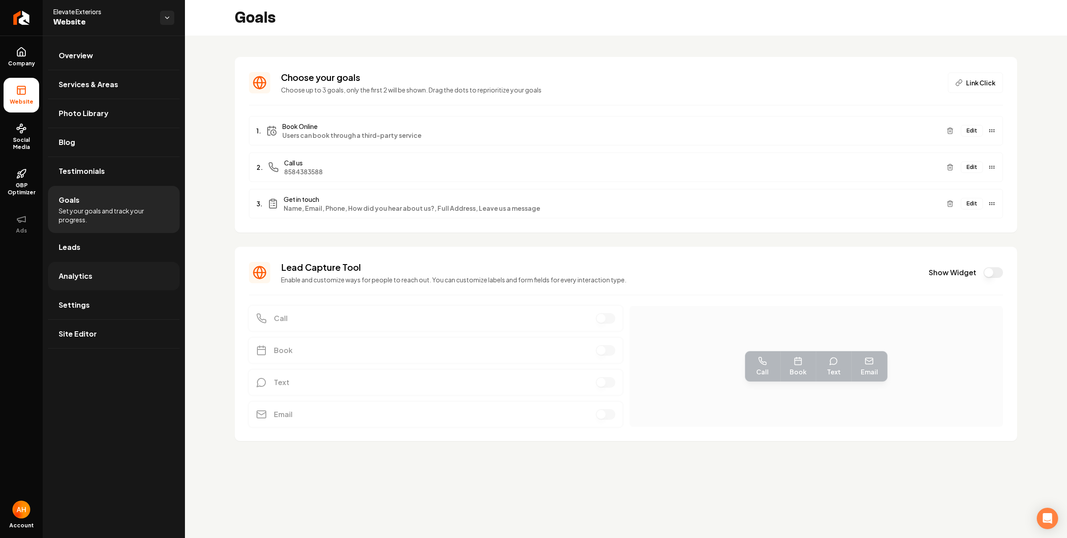
click at [76, 267] on link "Analytics" at bounding box center [114, 276] width 132 height 28
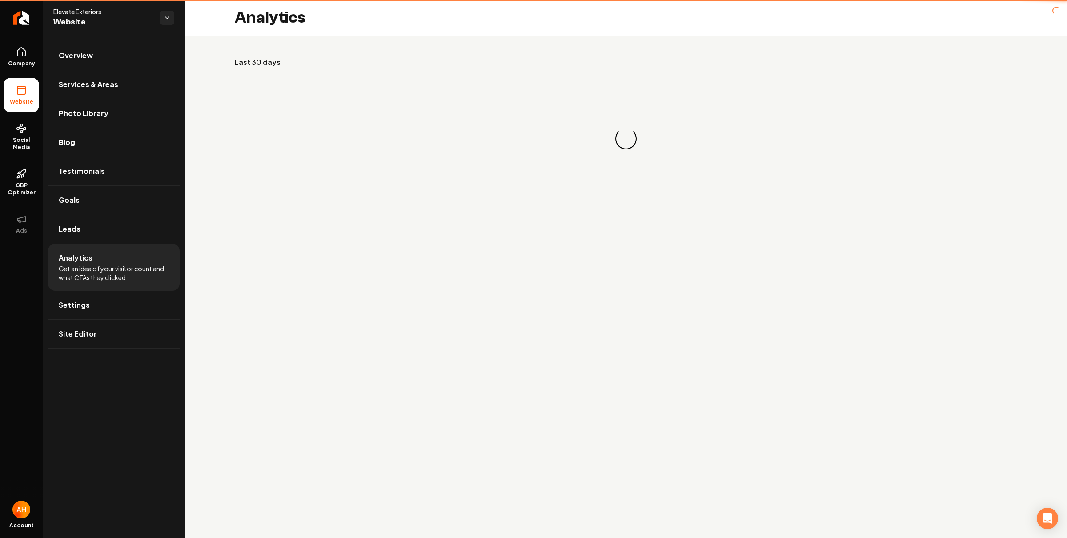
click at [91, 253] on li "Analytics Get an idea of your visitor count and what CTAs they clicked." at bounding box center [114, 267] width 132 height 47
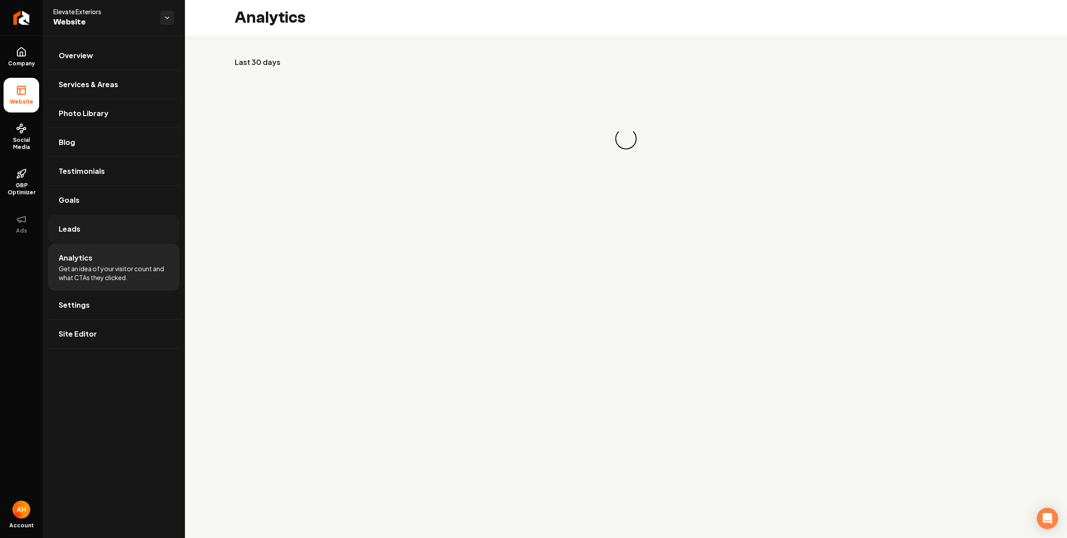
click at [108, 229] on link "Leads" at bounding box center [114, 229] width 132 height 28
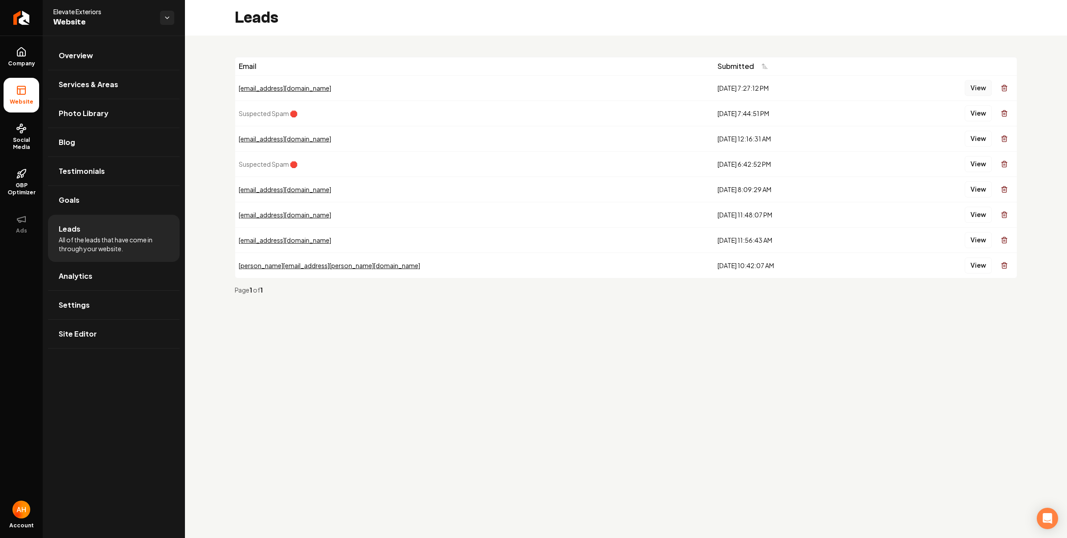
click at [969, 88] on button "View" at bounding box center [978, 88] width 27 height 16
drag, startPoint x: 995, startPoint y: 142, endPoint x: 987, endPoint y: 144, distance: 7.7
click at [994, 143] on div "View" at bounding box center [946, 139] width 134 height 18
click at [980, 139] on button "View" at bounding box center [978, 139] width 27 height 16
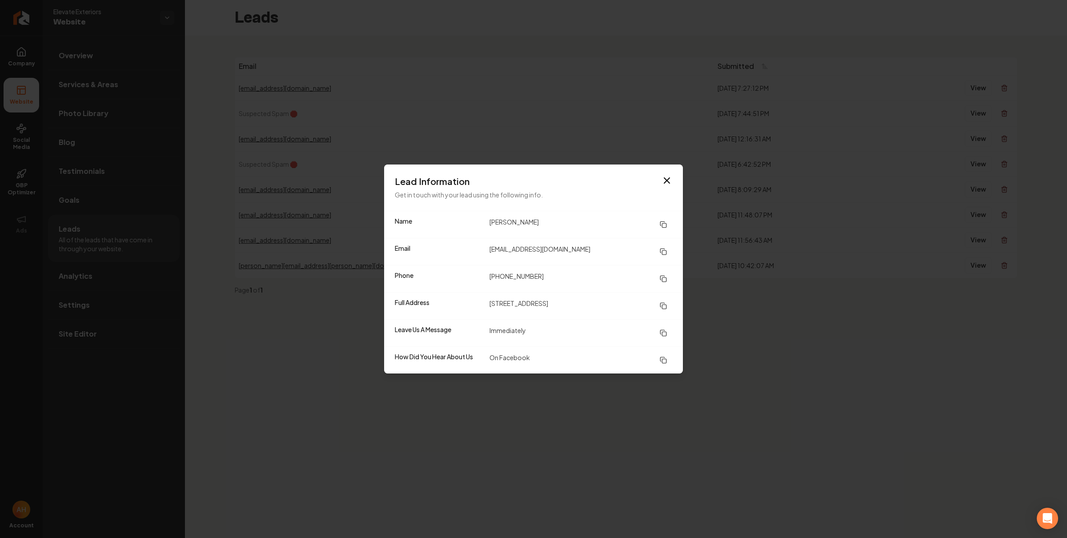
drag, startPoint x: 653, startPoint y: 493, endPoint x: 615, endPoint y: 461, distance: 49.2
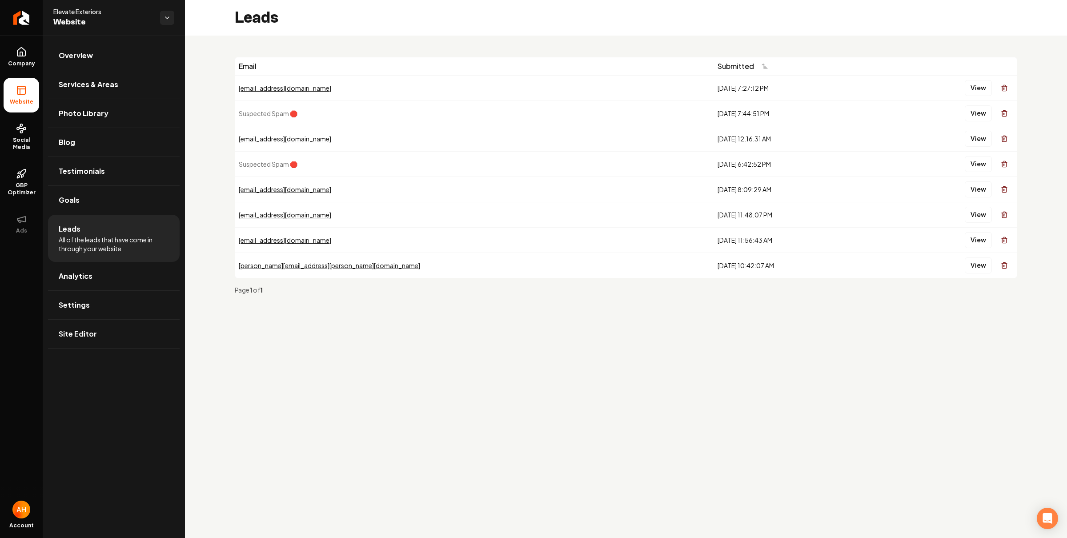
click at [606, 444] on main "Leads Email Submitted nkrmay@gmail.com 9/24/2025, 7:27:12 PM View Suspected Spa…" at bounding box center [626, 269] width 882 height 538
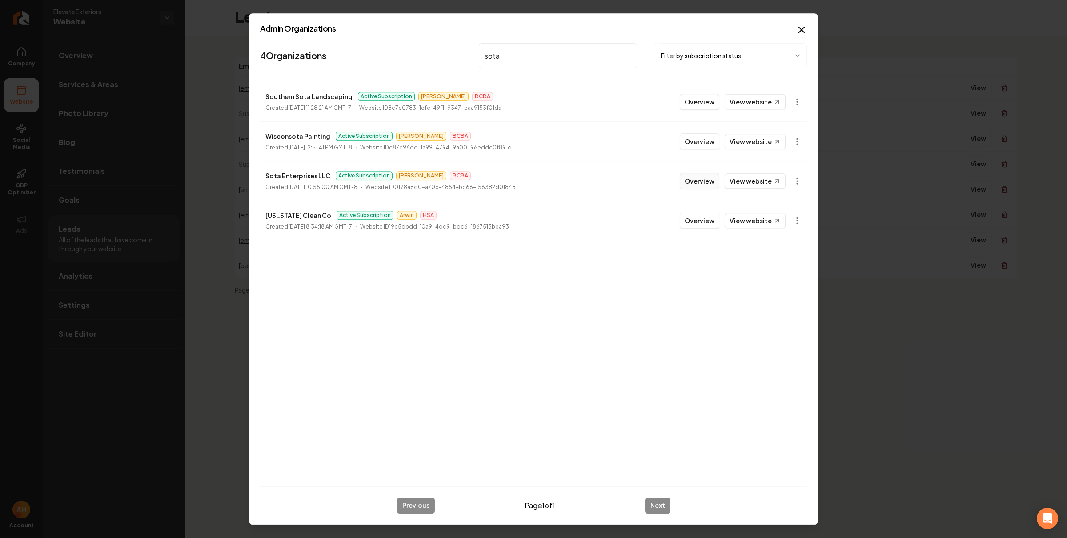
type input "sota"
click at [701, 179] on button "Overview" at bounding box center [700, 181] width 40 height 16
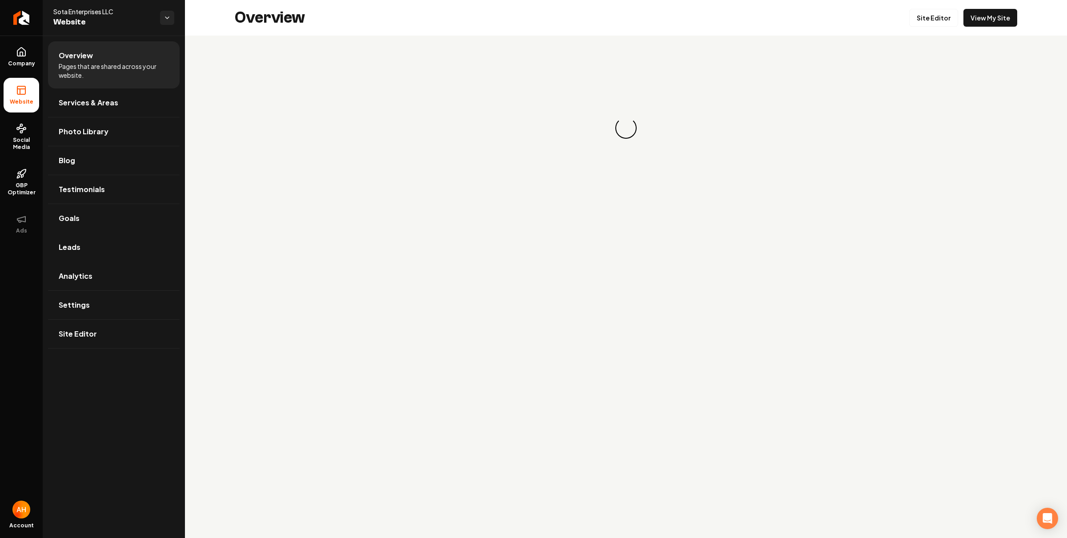
click at [261, 371] on main "Overview Site Editor View My Site Loading... Loading..." at bounding box center [626, 269] width 882 height 538
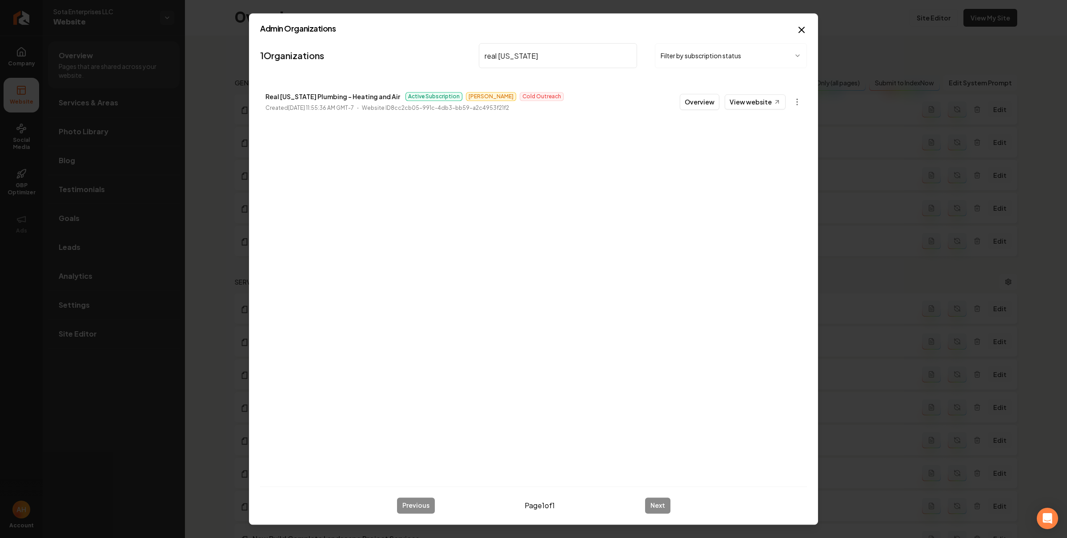
type input "real texas"
click at [707, 96] on button "Overview" at bounding box center [700, 102] width 40 height 16
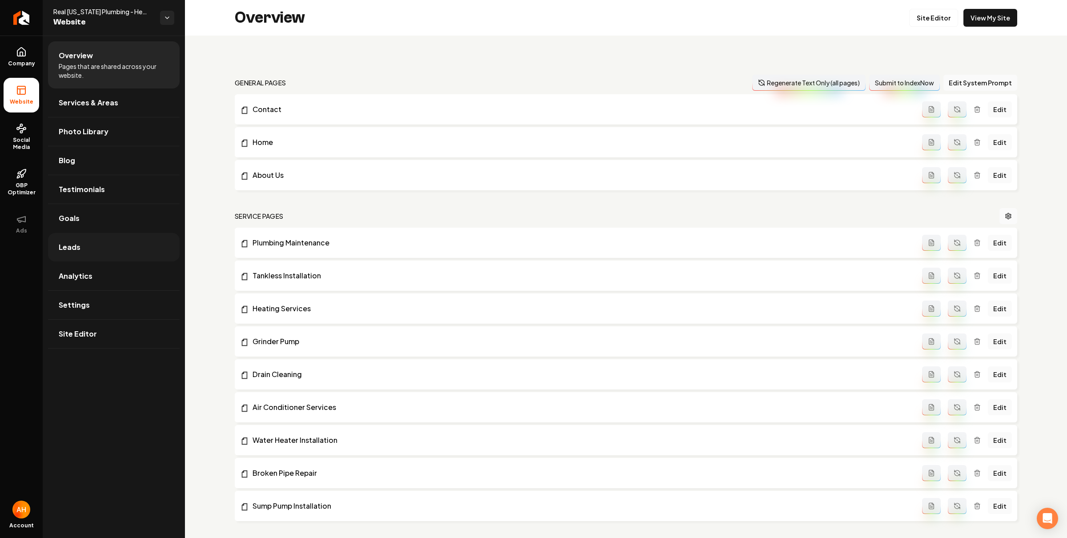
click at [144, 234] on link "Leads" at bounding box center [114, 247] width 132 height 28
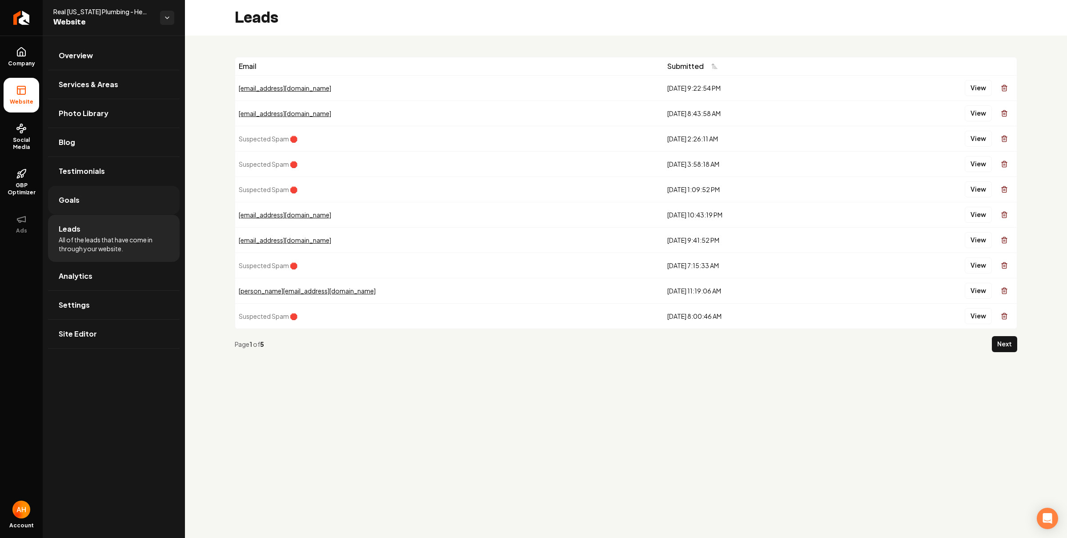
click at [137, 188] on link "Goals" at bounding box center [114, 200] width 132 height 28
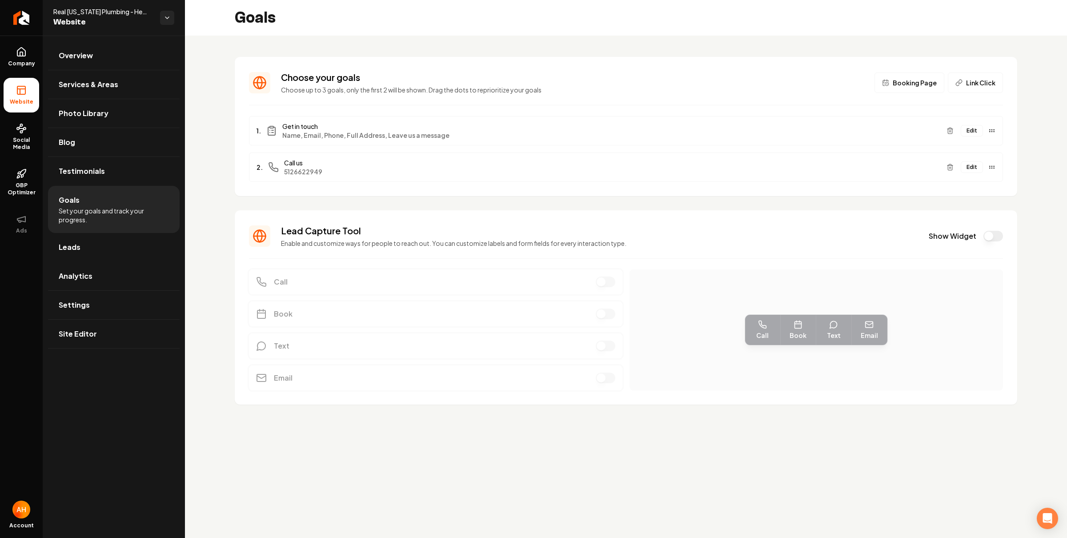
click at [483, 16] on div "Goals" at bounding box center [626, 18] width 882 height 36
click at [658, 42] on div "Choose your goals Choose up to 3 goals, only the first 2 will be shown. Drag th…" at bounding box center [626, 238] width 882 height 405
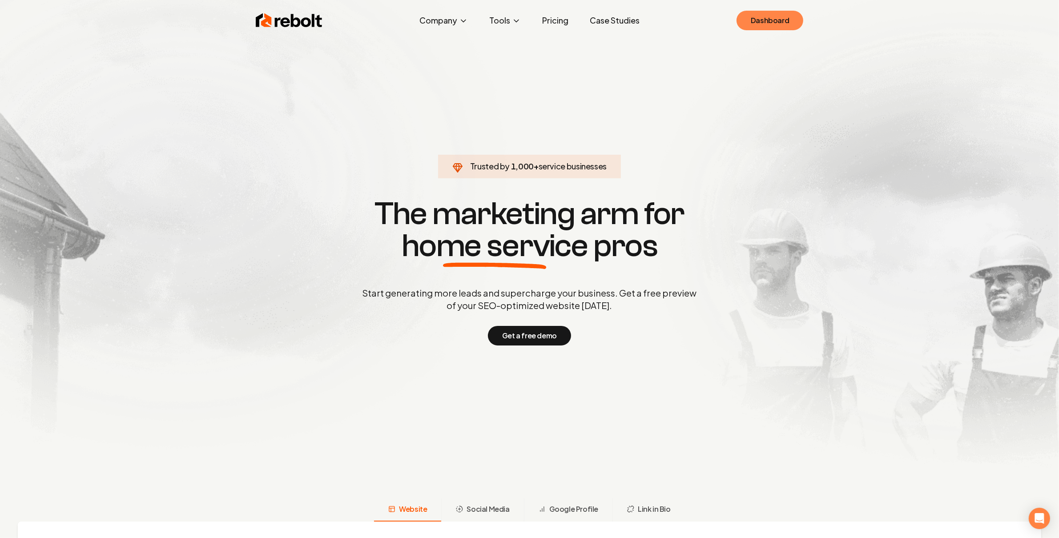
click at [784, 26] on link "Dashboard" at bounding box center [769, 21] width 67 height 20
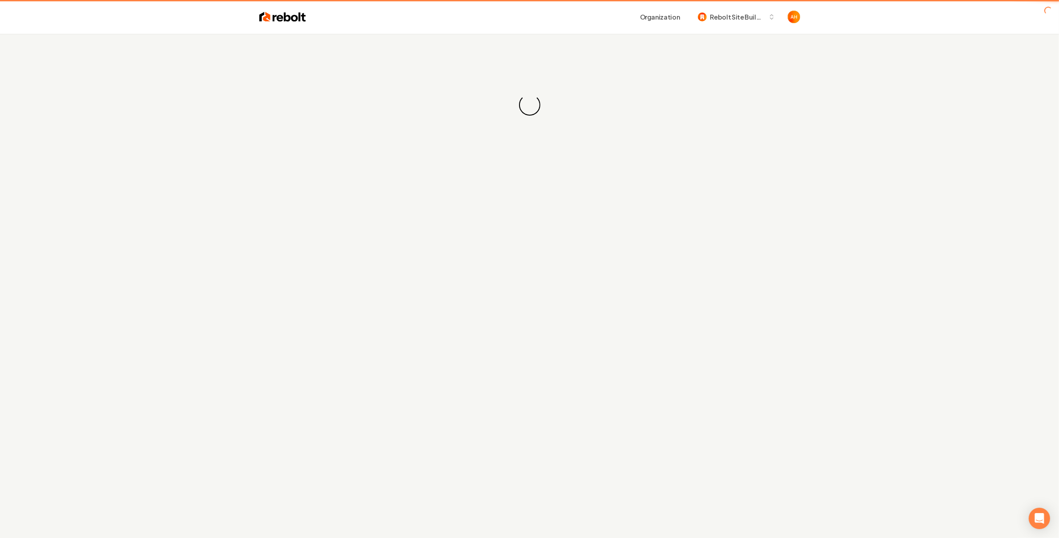
click at [542, 55] on div "Loading... Loading..." at bounding box center [529, 105] width 1059 height 142
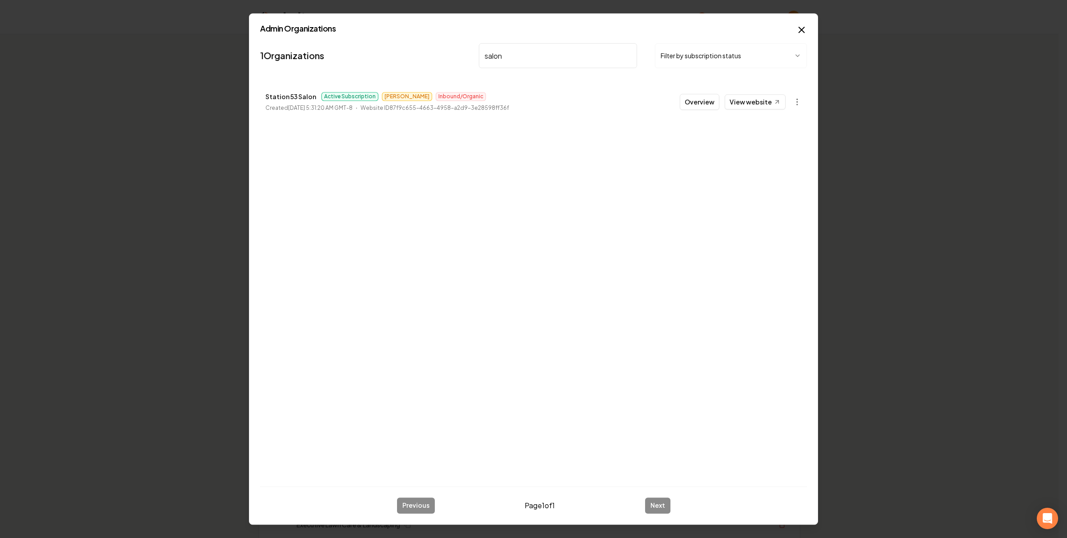
type input "salon"
click at [281, 96] on p "Station 53 Salon" at bounding box center [290, 96] width 51 height 11
copy p "Station 53 Salon"
